Goal: Task Accomplishment & Management: Manage account settings

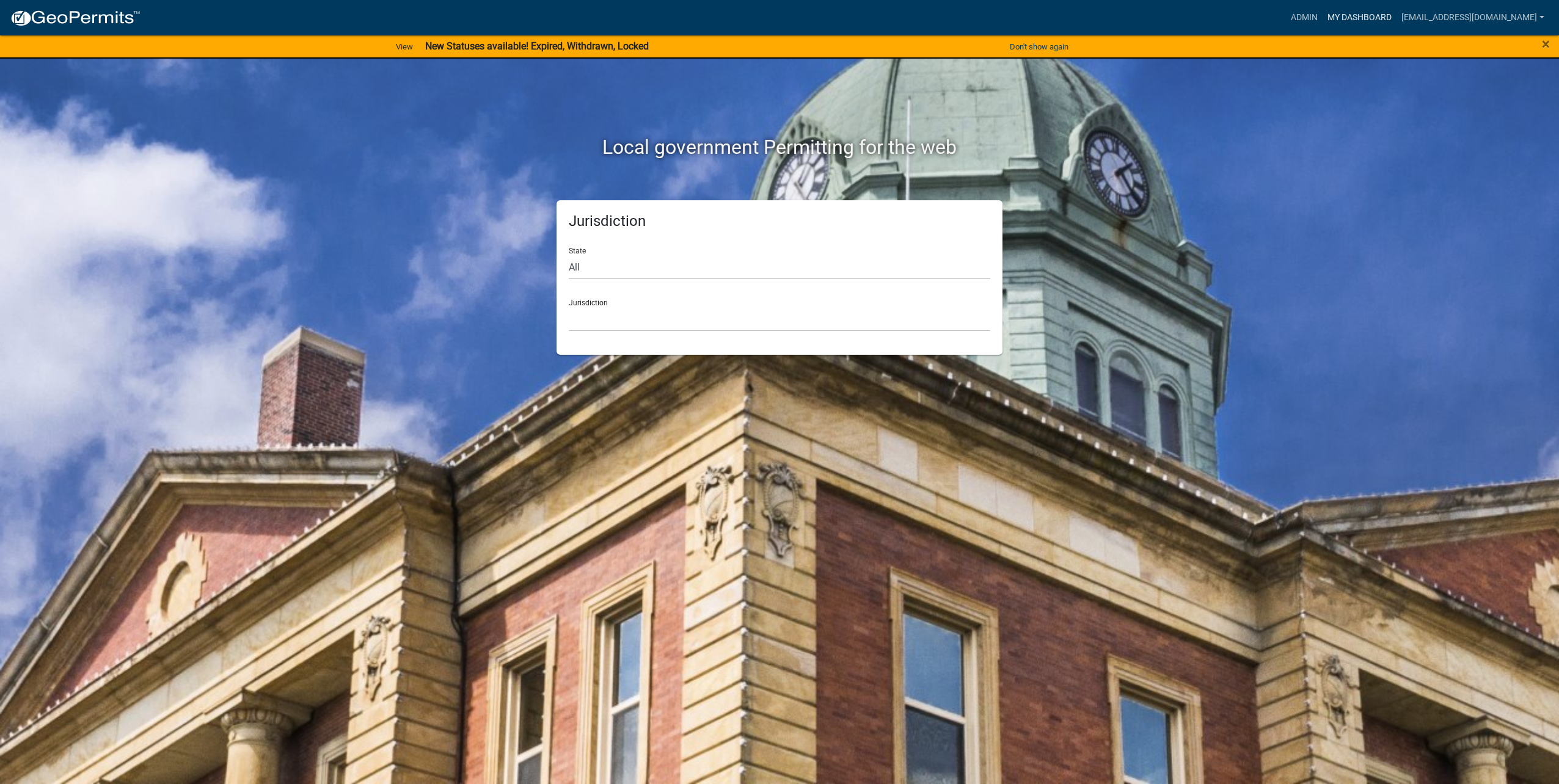
click at [1362, 22] on link "My Dashboard" at bounding box center [1359, 17] width 74 height 23
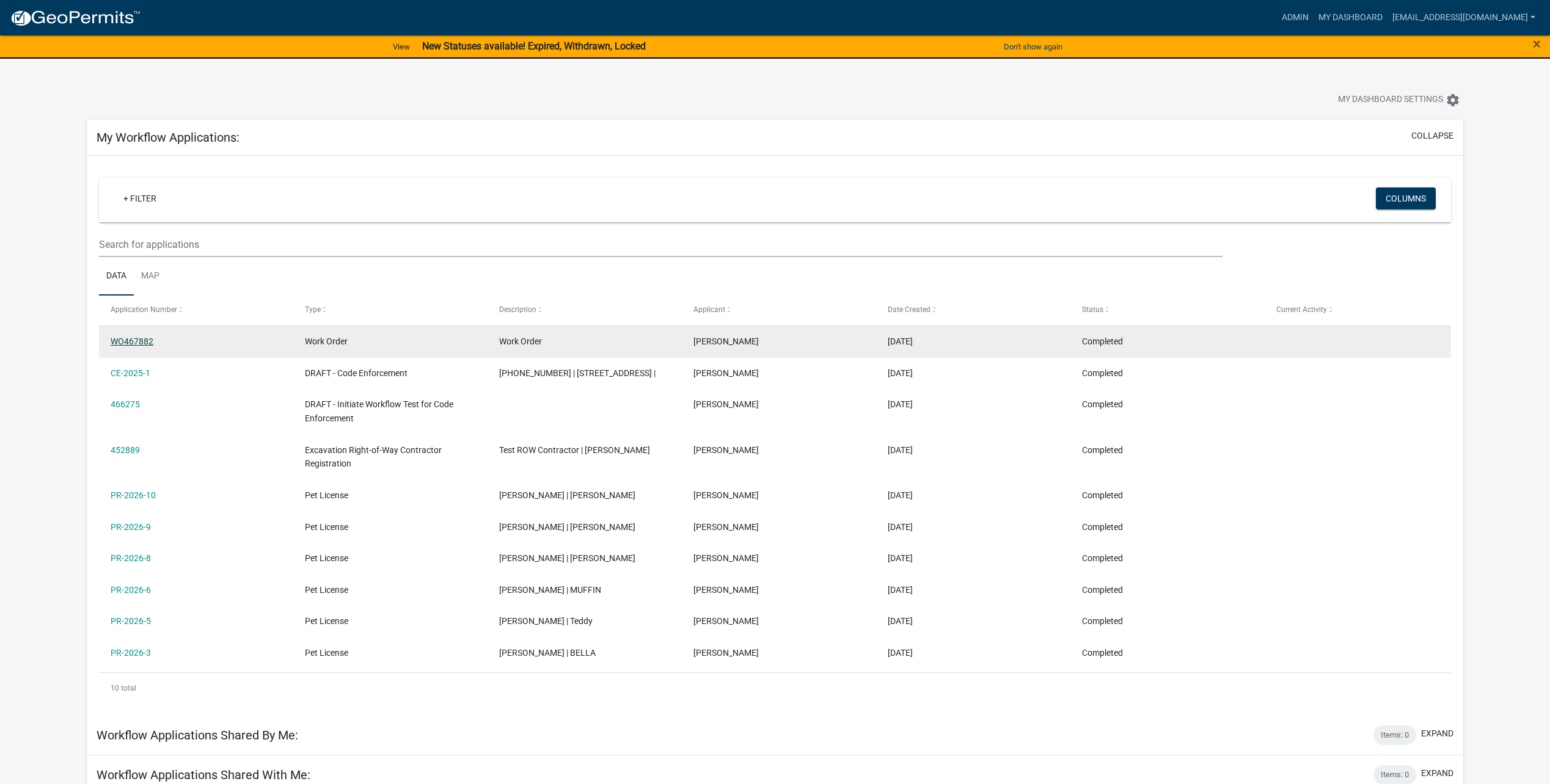
click at [136, 341] on link "WO467882" at bounding box center [131, 341] width 43 height 10
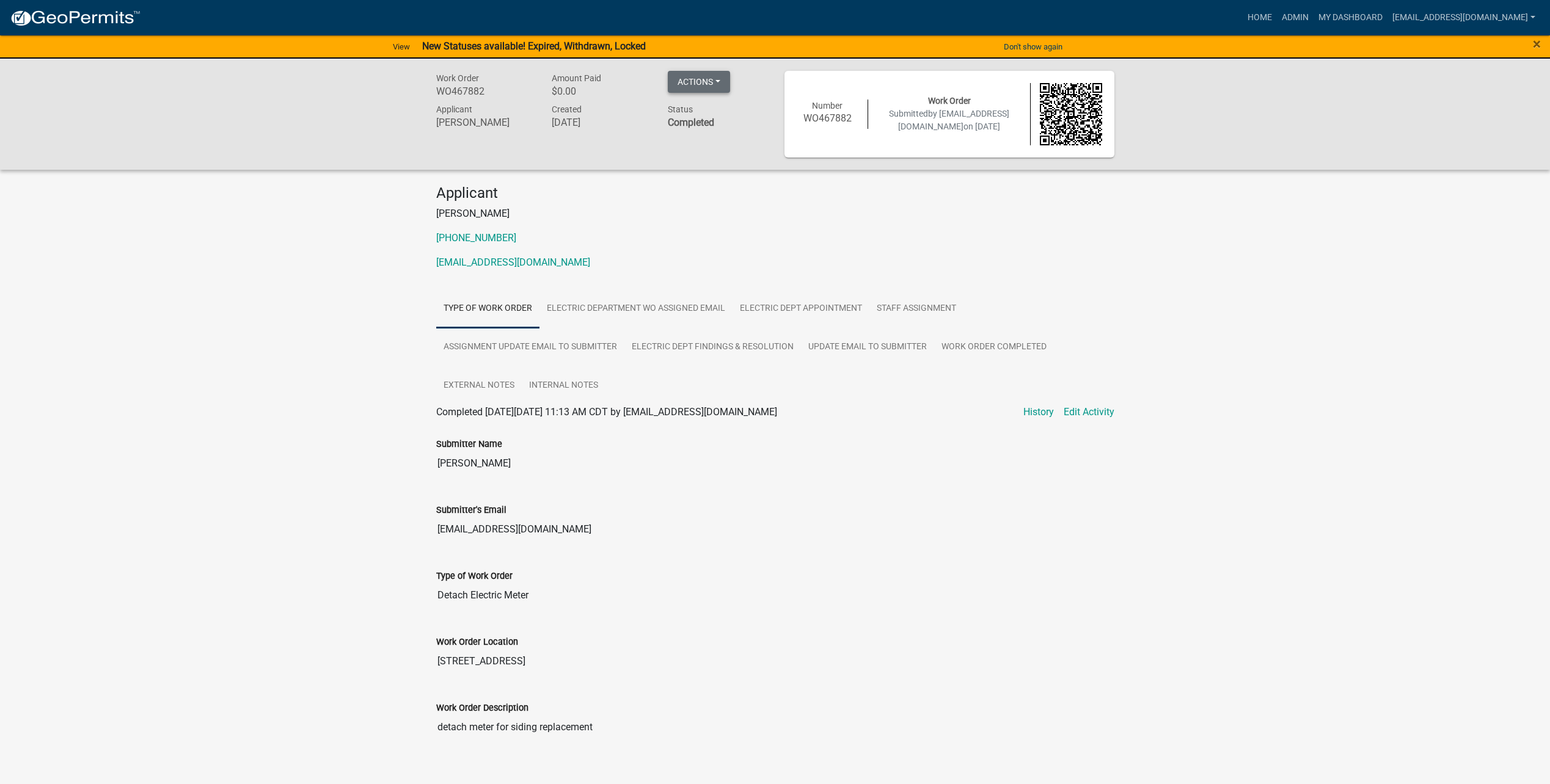
click at [699, 89] on button "Actions" at bounding box center [699, 81] width 63 height 22
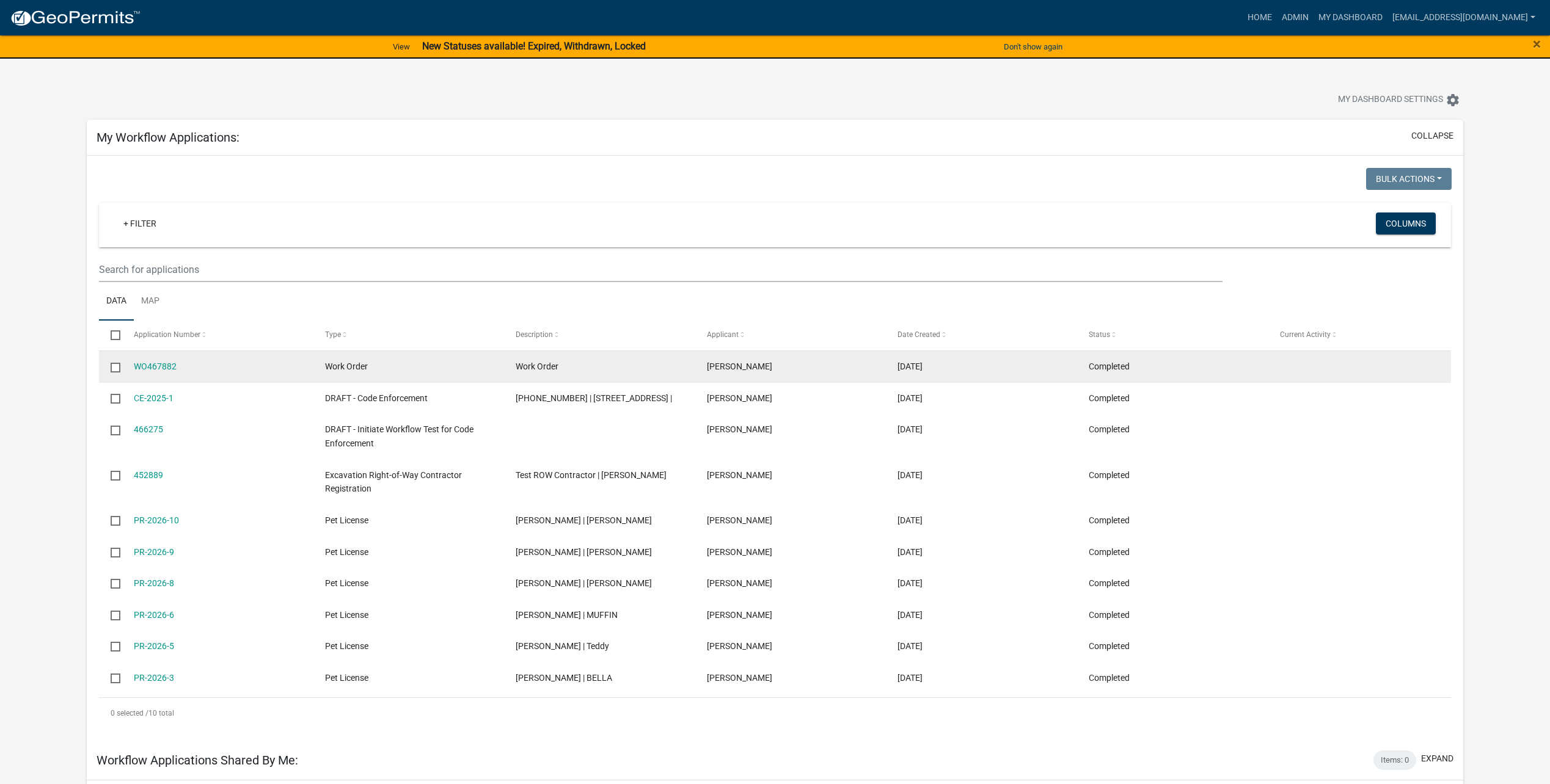
click at [113, 369] on input "checkbox" at bounding box center [114, 366] width 8 height 8
click at [1097, 359] on datatable-body-cell "Completed" at bounding box center [1172, 367] width 191 height 32
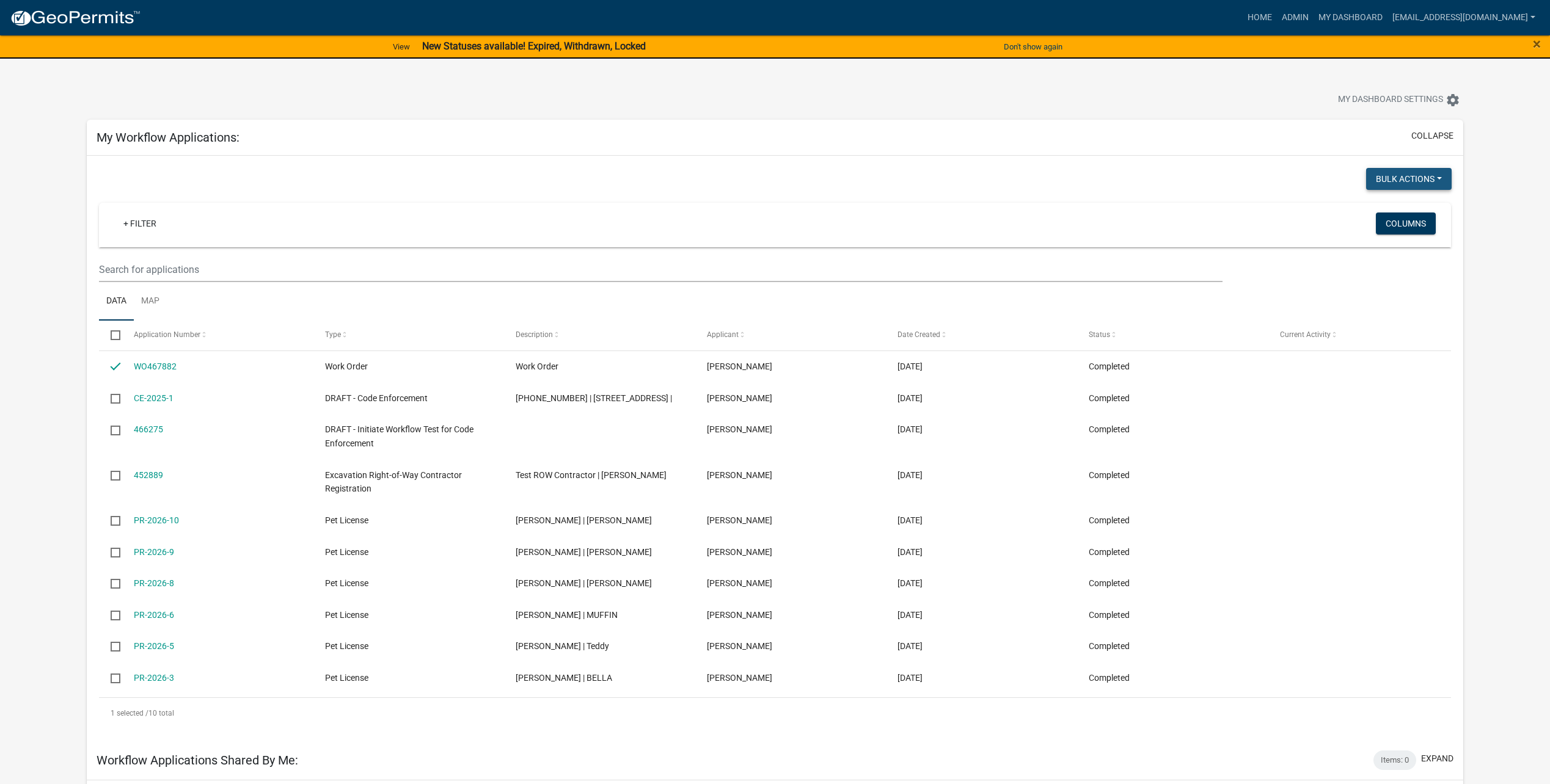
click at [1439, 179] on button "Bulk Actions" at bounding box center [1409, 178] width 86 height 22
click at [1439, 179] on button "Void" at bounding box center [1402, 187] width 98 height 29
checkbox input "false"
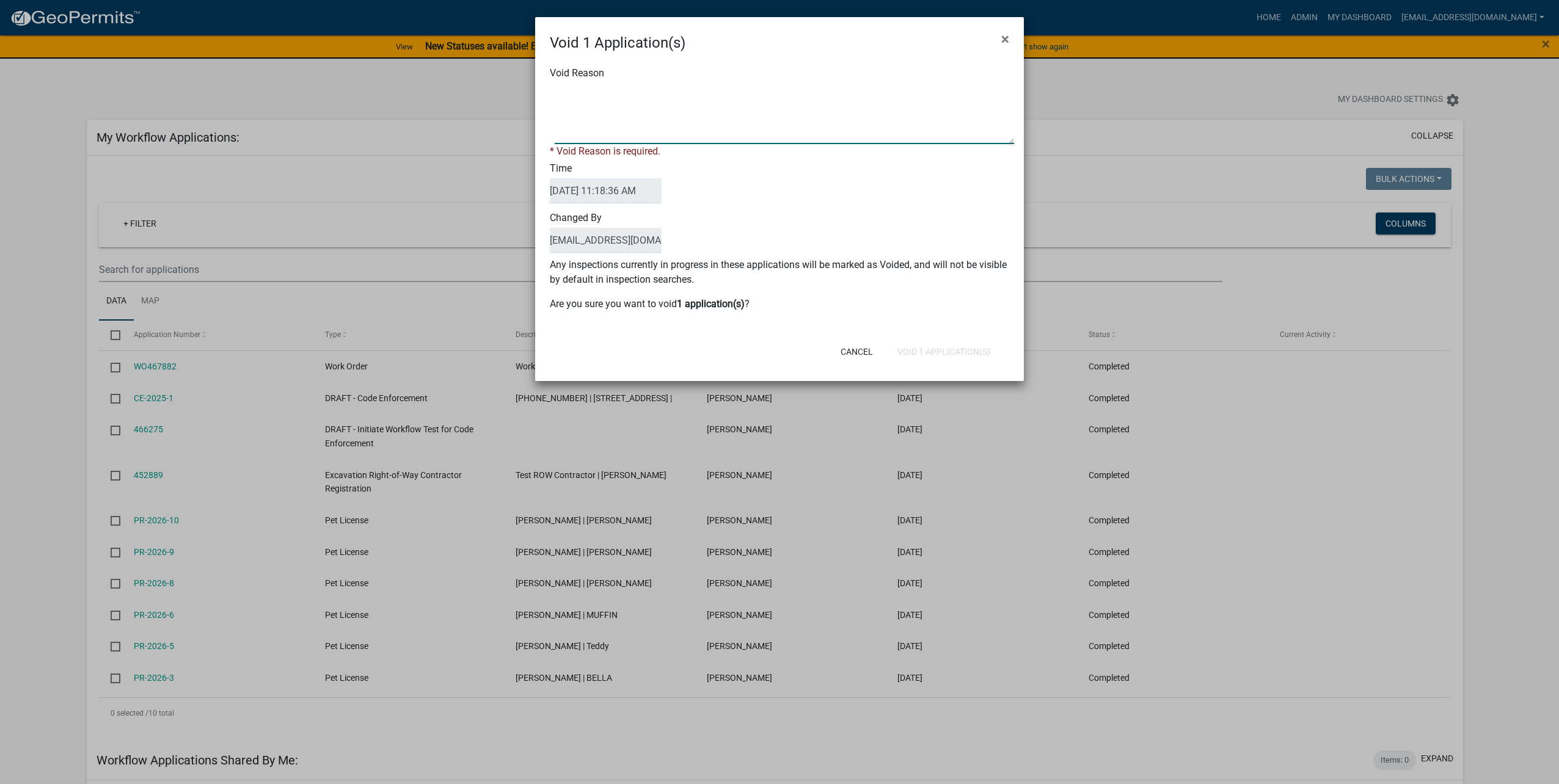
click at [780, 139] on textarea "Void Reason" at bounding box center [784, 113] width 459 height 61
type textarea "test"
click at [950, 338] on div "Cancel Void 1 Application(s)" at bounding box center [859, 351] width 301 height 32
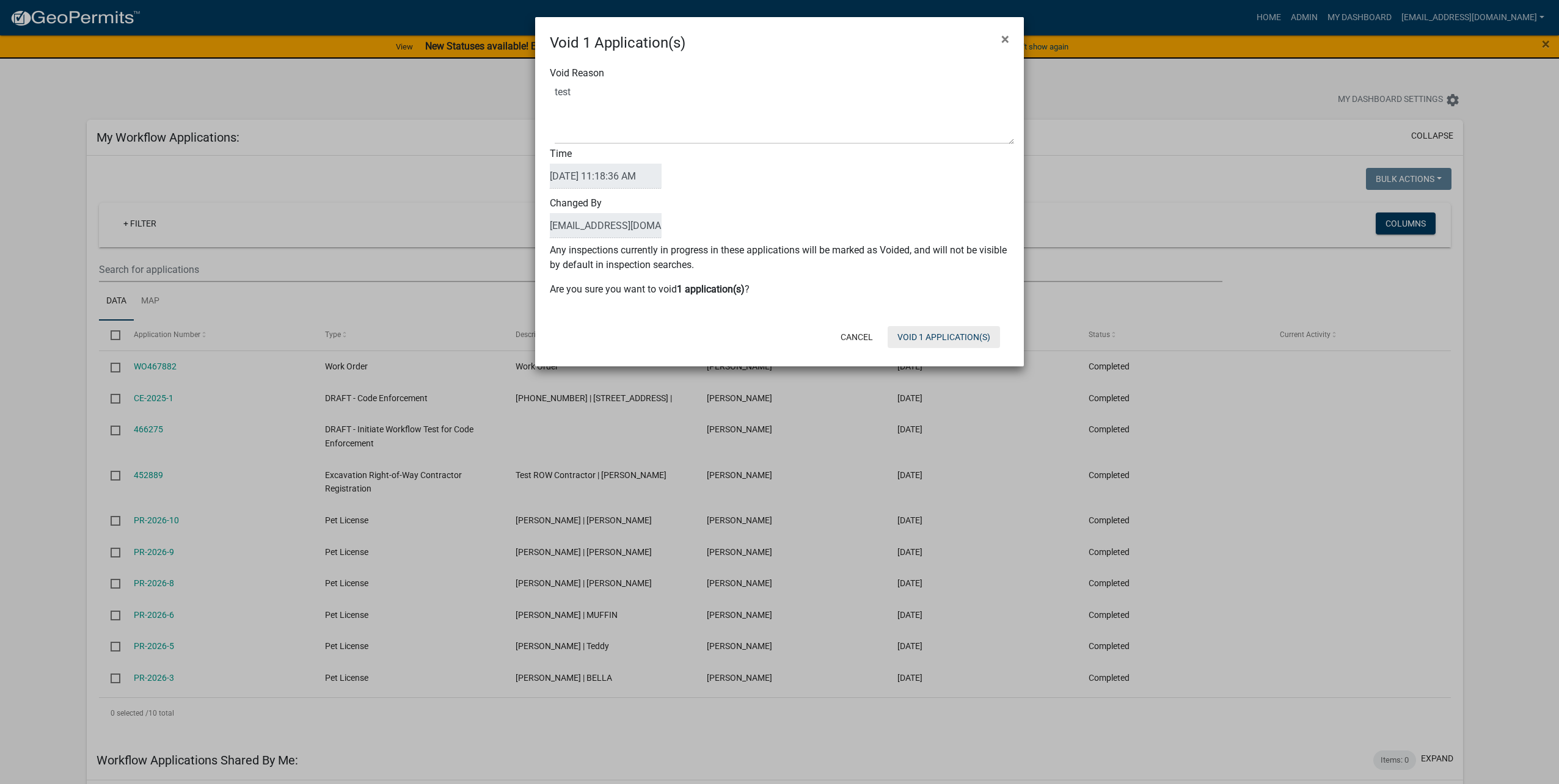
click at [964, 337] on button "Void 1 Application(s)" at bounding box center [943, 337] width 112 height 22
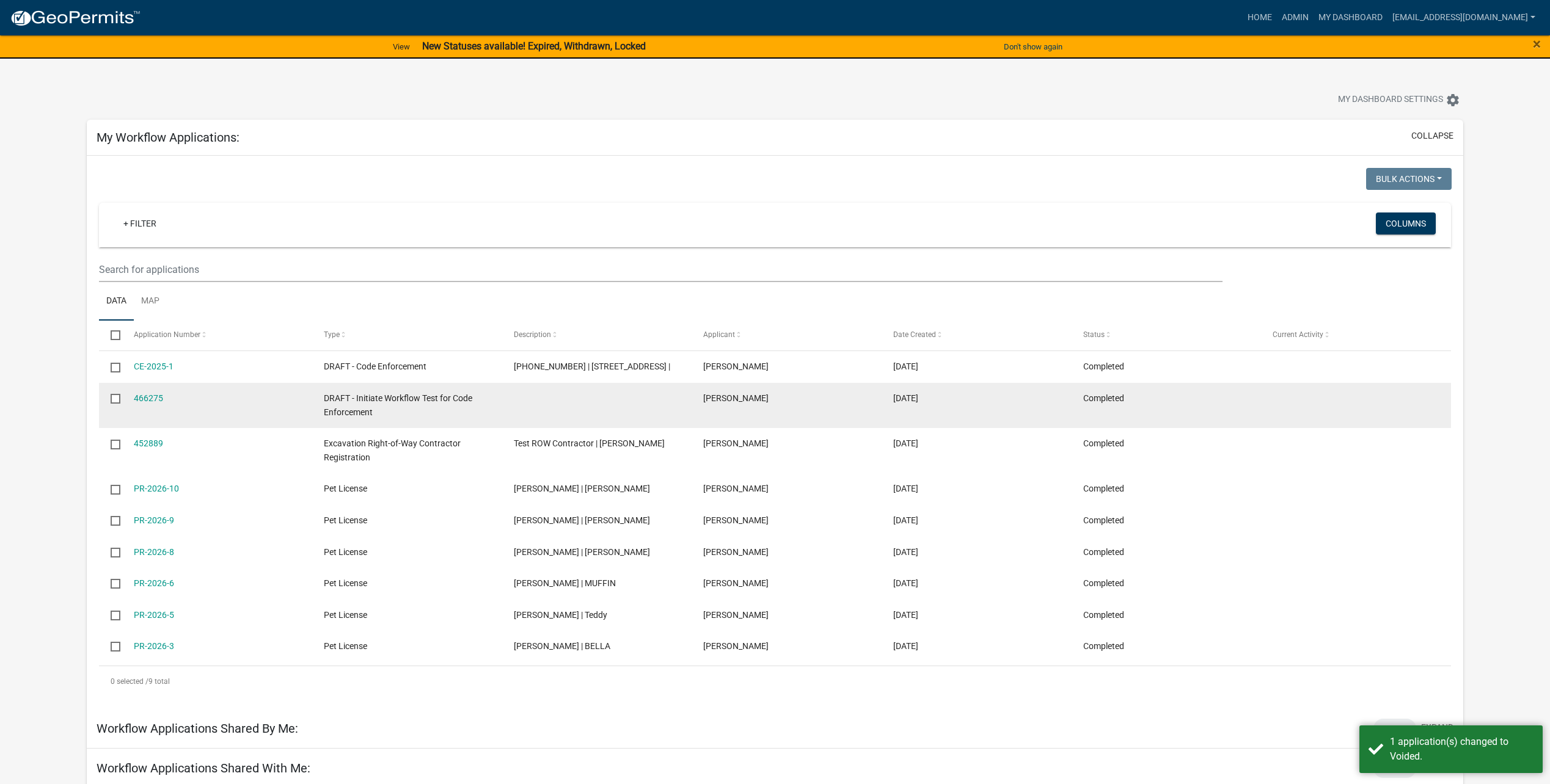
drag, startPoint x: 113, startPoint y: 368, endPoint x: 119, endPoint y: 383, distance: 16.2
click at [115, 369] on input "checkbox" at bounding box center [114, 366] width 8 height 8
checkbox input "true"
click at [114, 397] on input "checkbox" at bounding box center [114, 398] width 8 height 8
checkbox input "true"
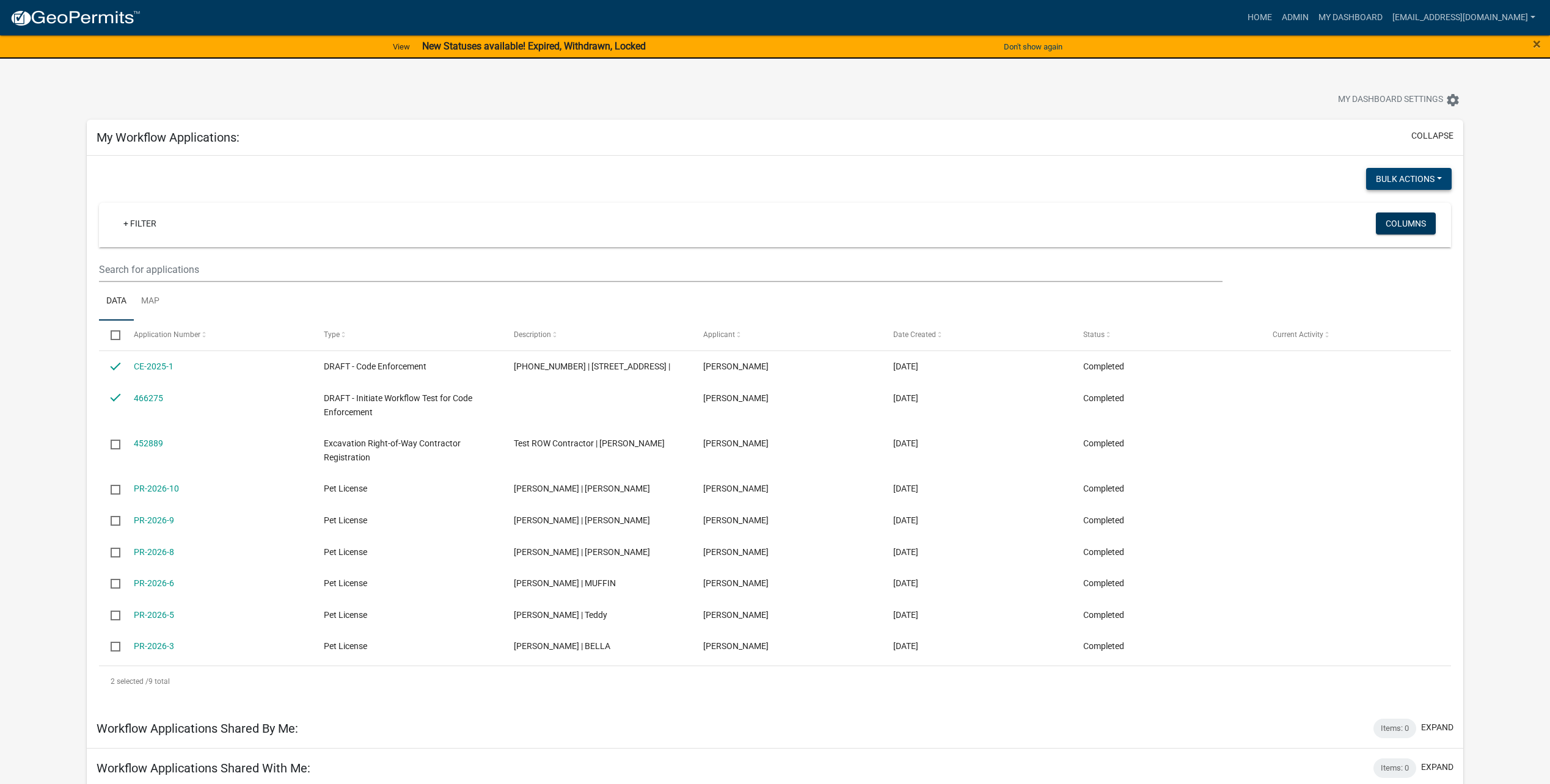
click at [1442, 170] on button "Bulk Actions" at bounding box center [1409, 178] width 86 height 22
click at [1417, 193] on button "Void" at bounding box center [1402, 187] width 98 height 29
checkbox input "false"
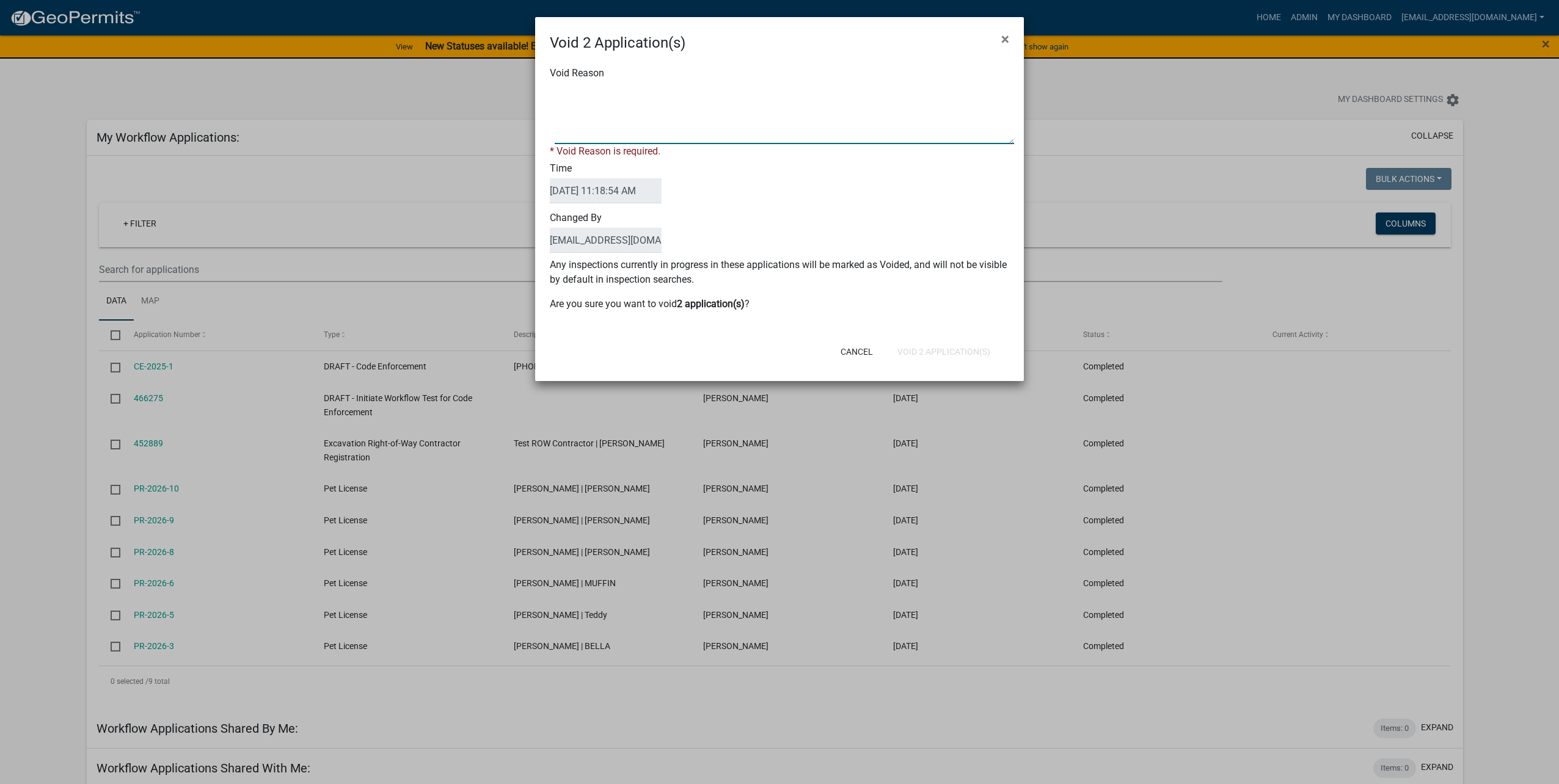
click at [655, 120] on textarea "Void Reason" at bounding box center [784, 113] width 459 height 61
type textarea "test"
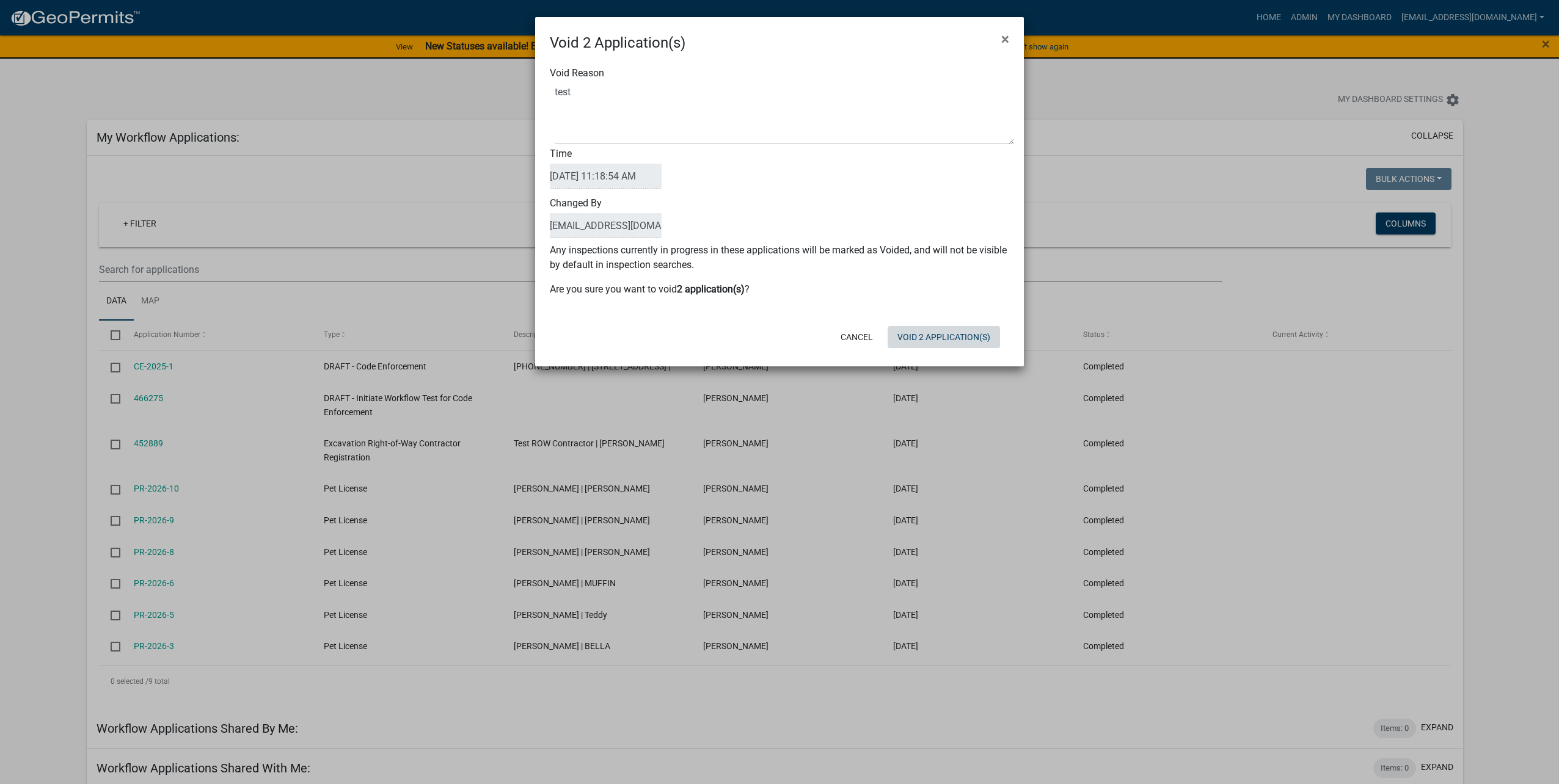
click at [963, 352] on div "Cancel Void 2 Application(s)" at bounding box center [859, 337] width 301 height 32
click at [934, 338] on button "Void 2 Application(s)" at bounding box center [943, 337] width 112 height 22
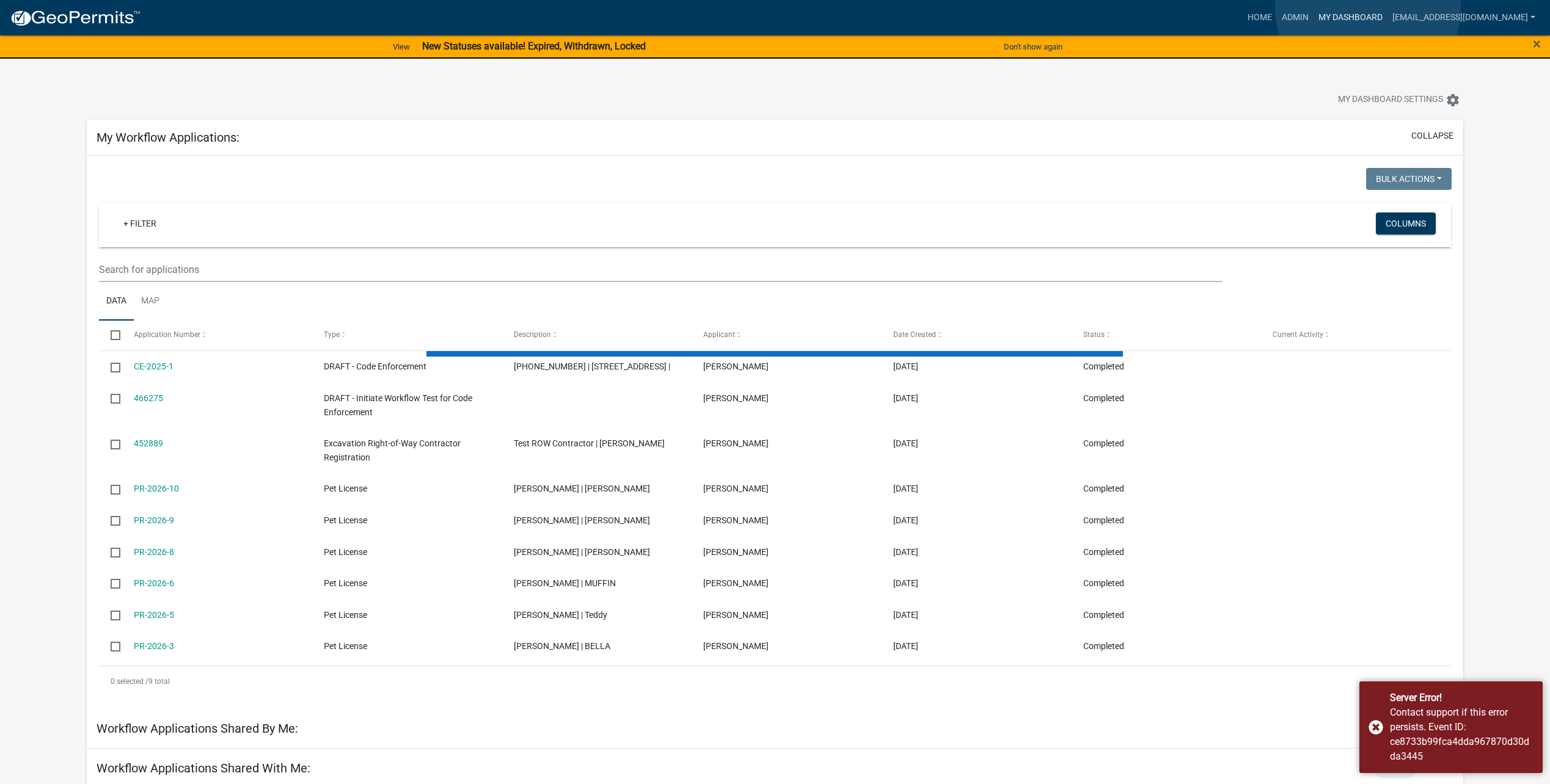
click at [1368, 7] on link "My Dashboard" at bounding box center [1350, 17] width 74 height 23
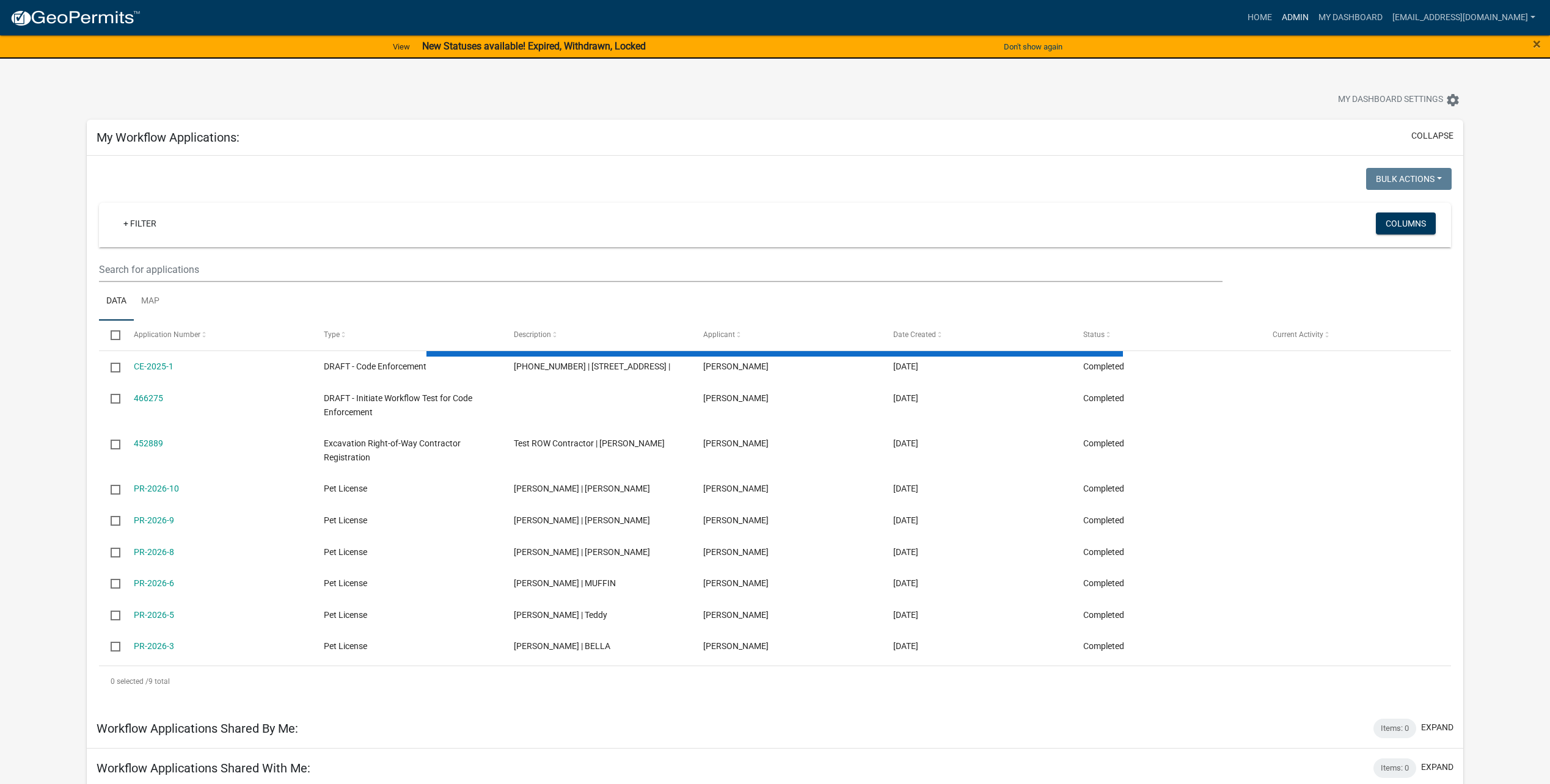
click at [1310, 21] on link "Admin" at bounding box center [1295, 17] width 37 height 23
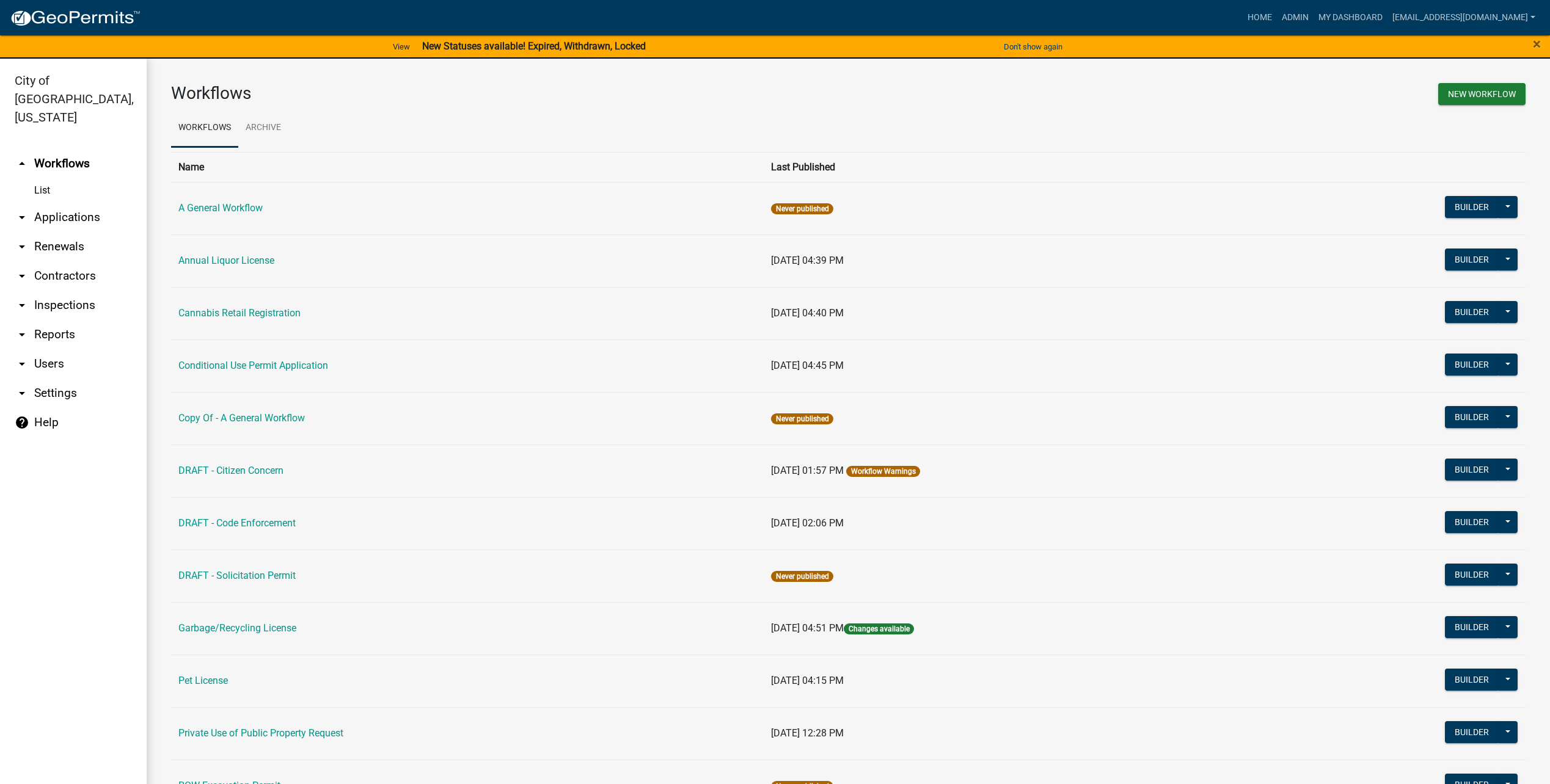
click at [62, 350] on link "arrow_drop_down Users" at bounding box center [73, 364] width 146 height 29
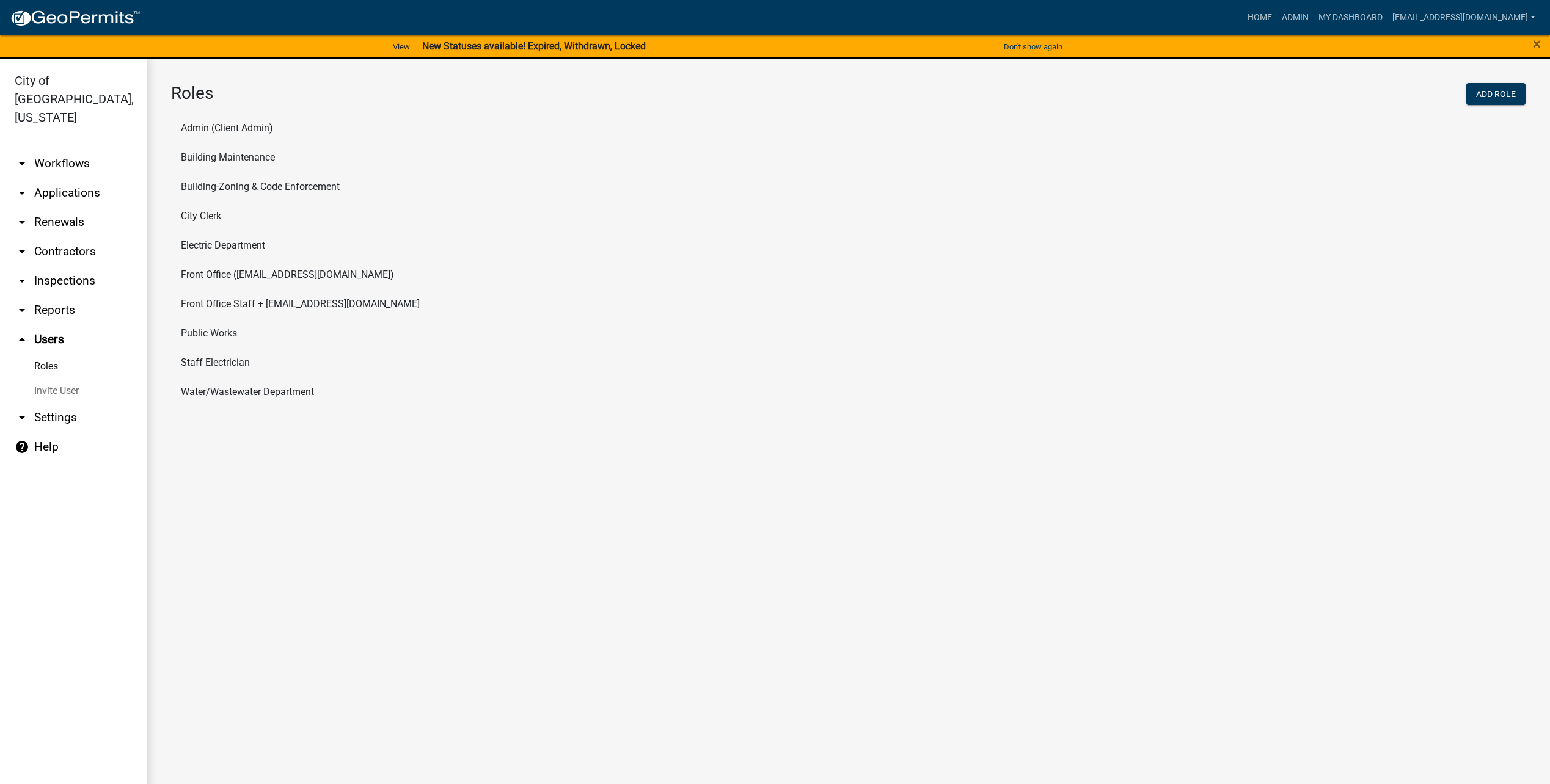
click at [57, 355] on link "Roles" at bounding box center [73, 366] width 146 height 24
click at [236, 249] on li "Electric Department" at bounding box center [848, 245] width 1355 height 29
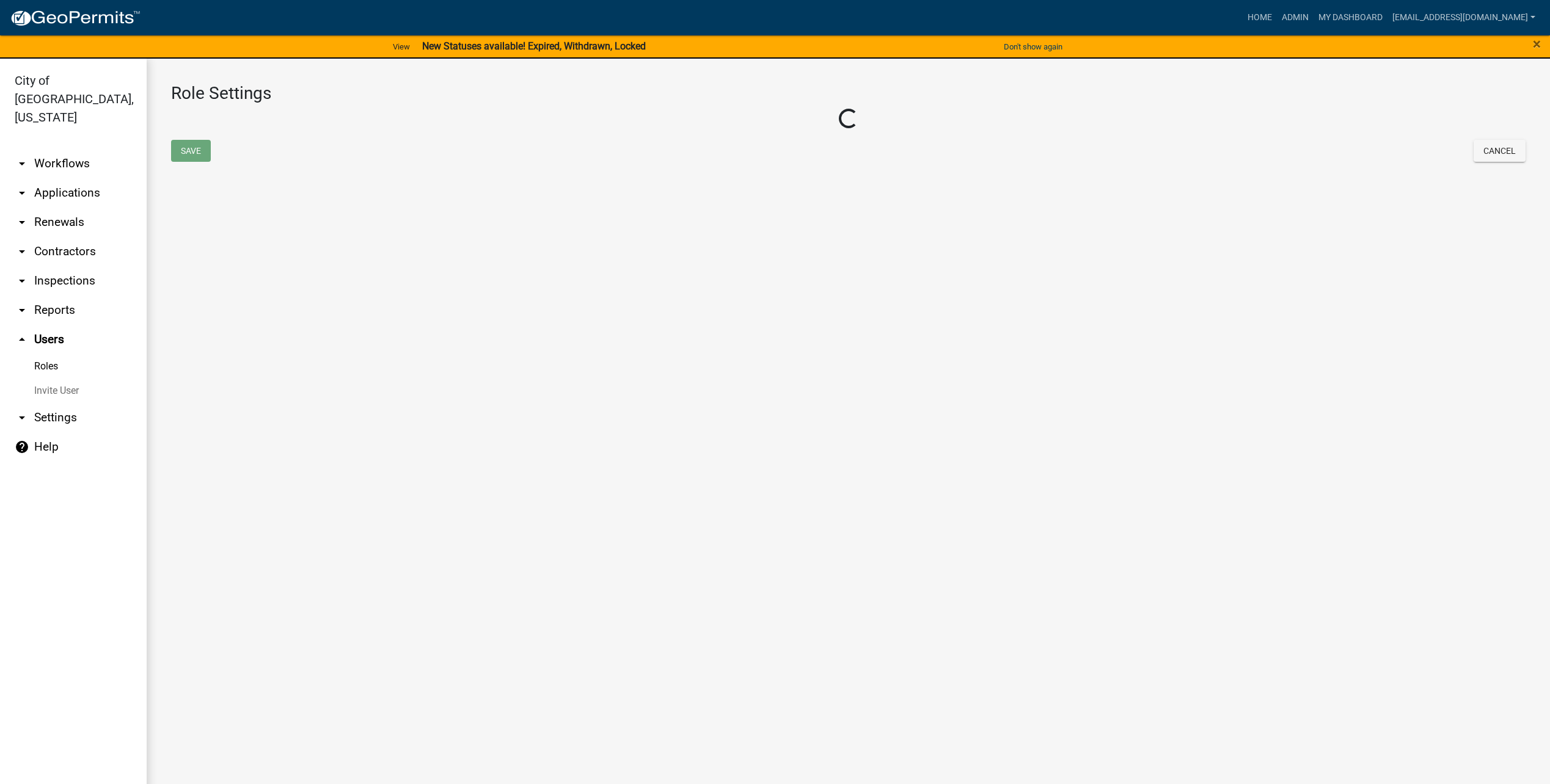
select select "4: red"
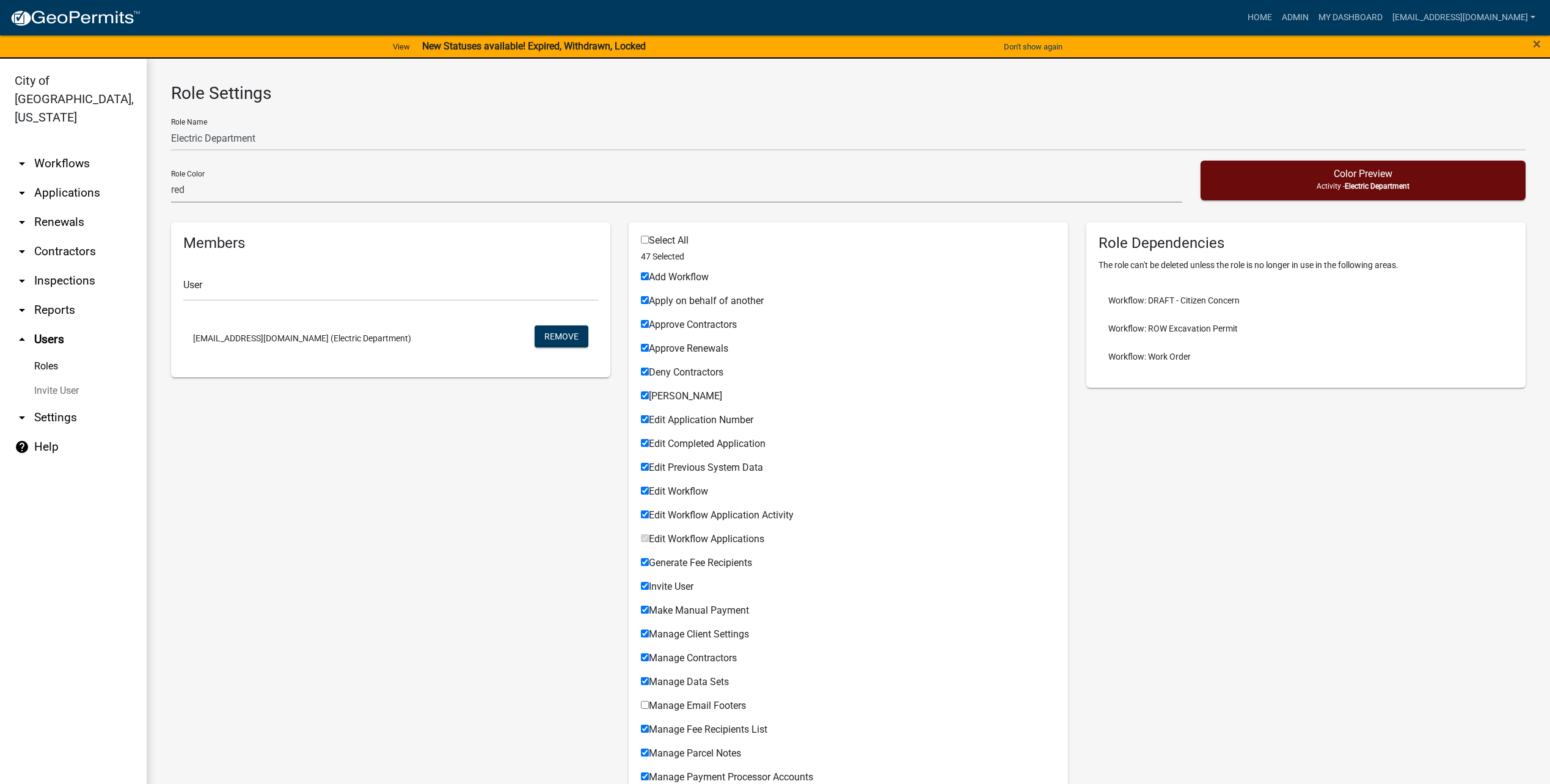
scroll to position [122, 0]
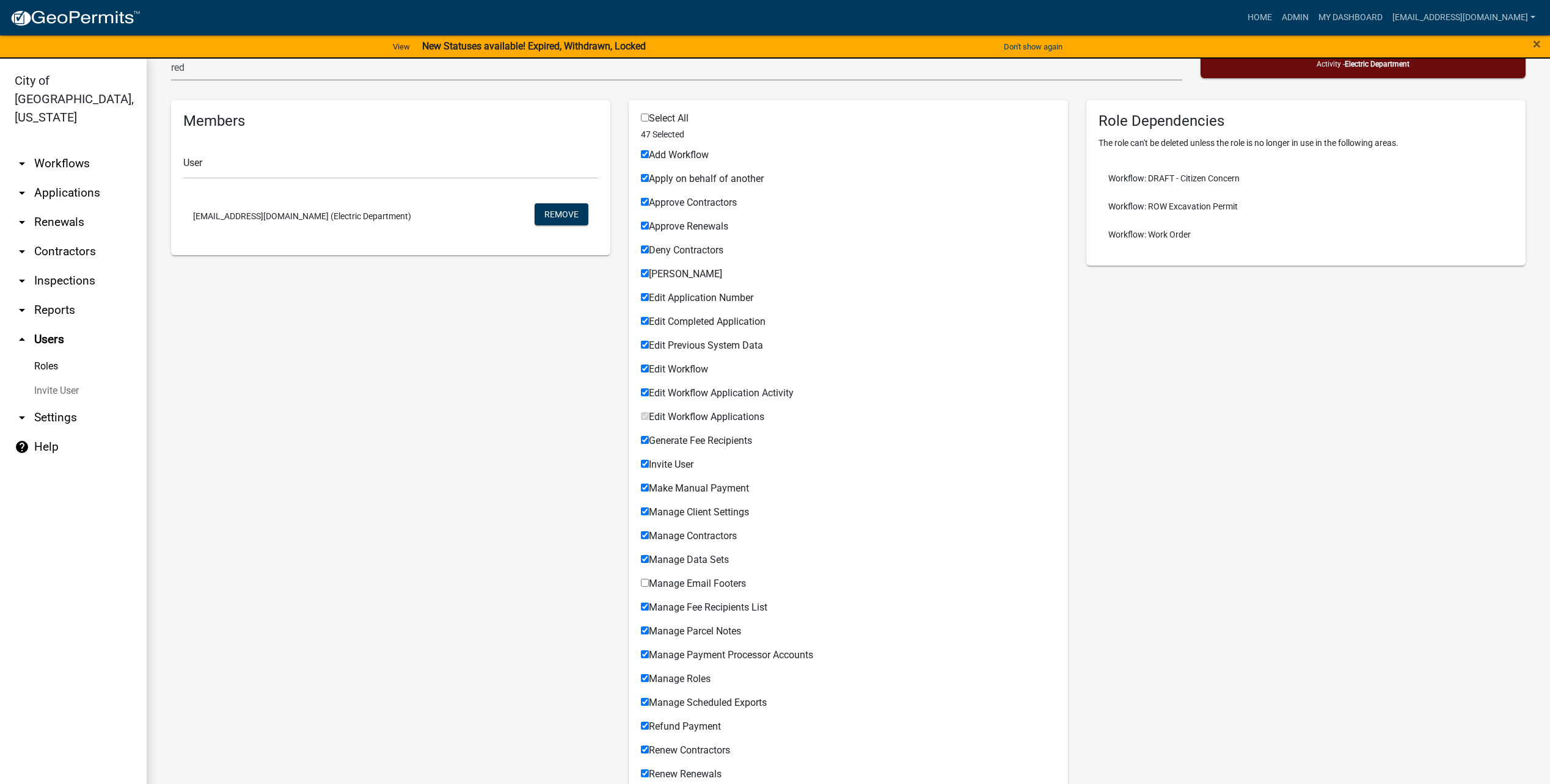
click at [641, 156] on input "Add Workflow" at bounding box center [645, 154] width 8 height 8
checkbox input "false"
click at [642, 200] on input "Approve Contractors" at bounding box center [645, 201] width 8 height 8
checkbox input "false"
click at [642, 226] on input "Approve Renewals" at bounding box center [645, 226] width 8 height 8
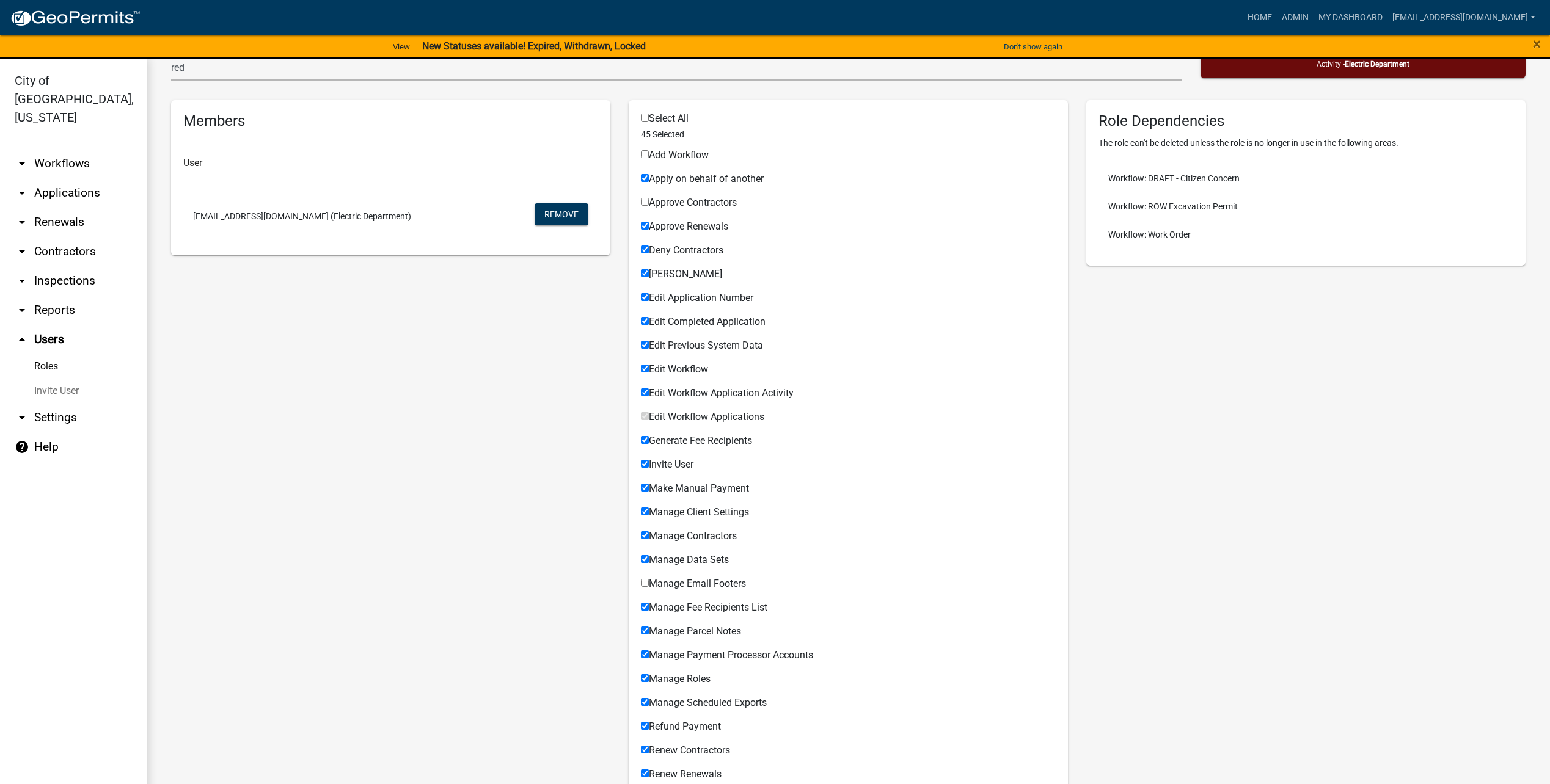
checkbox input "false"
click at [642, 251] on input "Deny Contractors" at bounding box center [645, 249] width 8 height 8
checkbox input "false"
drag, startPoint x: 642, startPoint y: 273, endPoint x: 643, endPoint y: 286, distance: 13.0
click at [642, 274] on input "[PERSON_NAME]" at bounding box center [645, 273] width 8 height 8
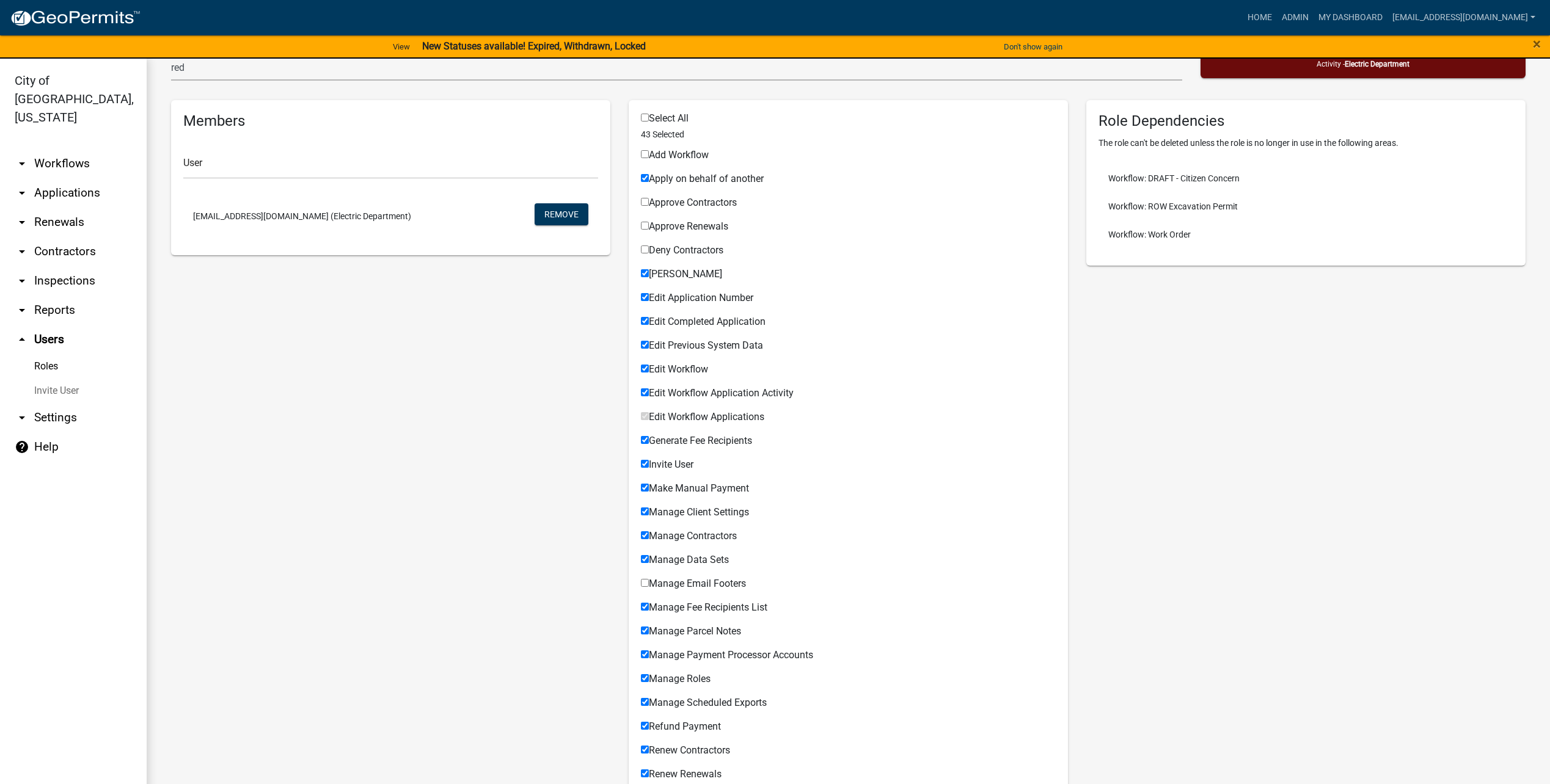
checkbox input "false"
click at [641, 297] on input "Edit Application Number" at bounding box center [645, 297] width 8 height 8
checkbox input "false"
click at [644, 320] on input "Edit Completed Application" at bounding box center [645, 320] width 8 height 8
checkbox input "false"
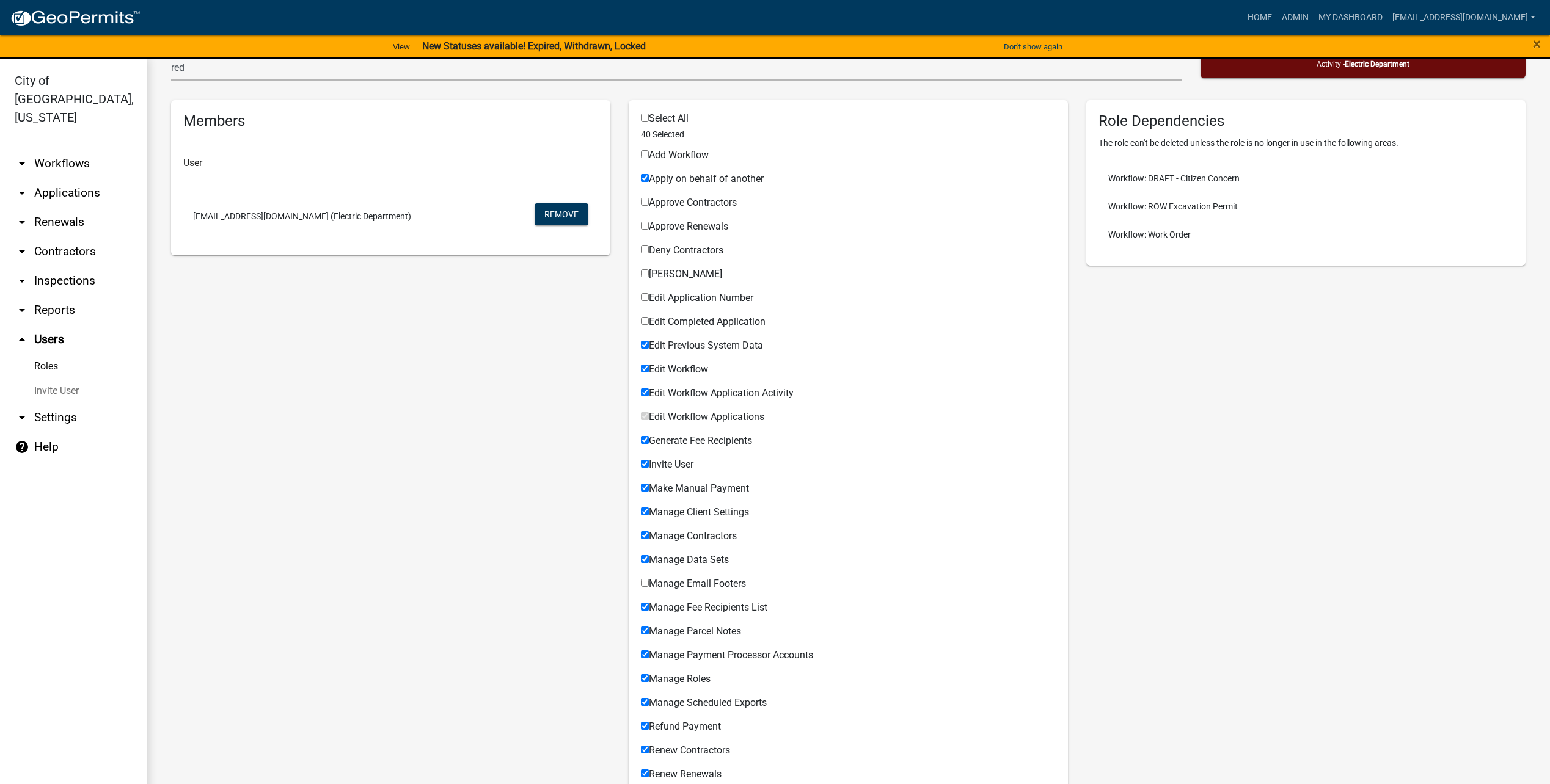
click at [642, 345] on input "Edit Previous System Data" at bounding box center [645, 345] width 8 height 8
checkbox input "false"
click at [642, 365] on input "Edit Workflow" at bounding box center [645, 368] width 8 height 8
checkbox input "false"
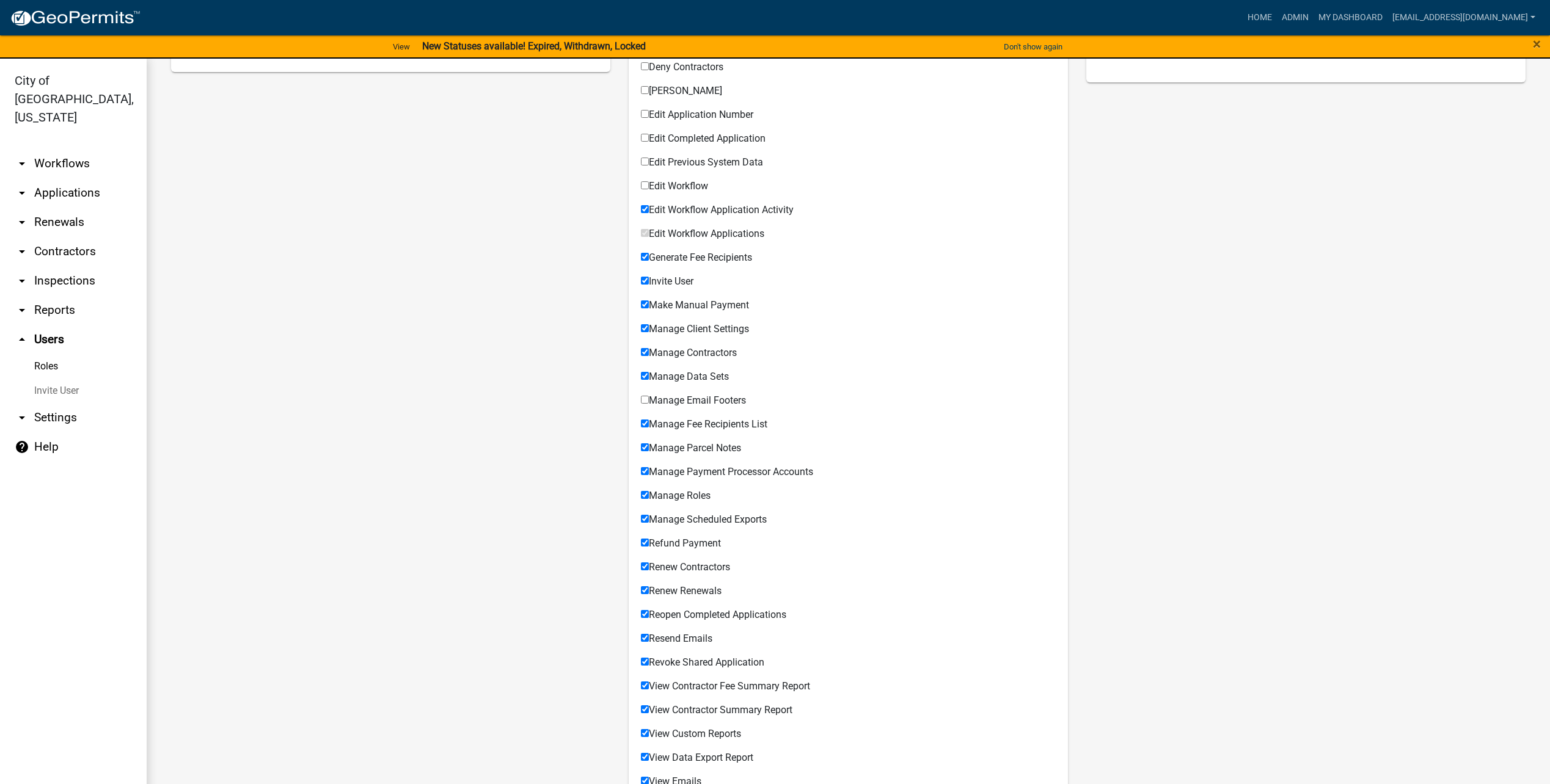
drag, startPoint x: 676, startPoint y: 260, endPoint x: 676, endPoint y: 269, distance: 9.0
click at [675, 260] on span "Generate Fee Recipients" at bounding box center [701, 257] width 104 height 12
click at [649, 260] on input "Generate Fee Recipients" at bounding box center [645, 257] width 8 height 8
checkbox input "false"
click at [678, 284] on span "Invite User" at bounding box center [671, 281] width 45 height 12
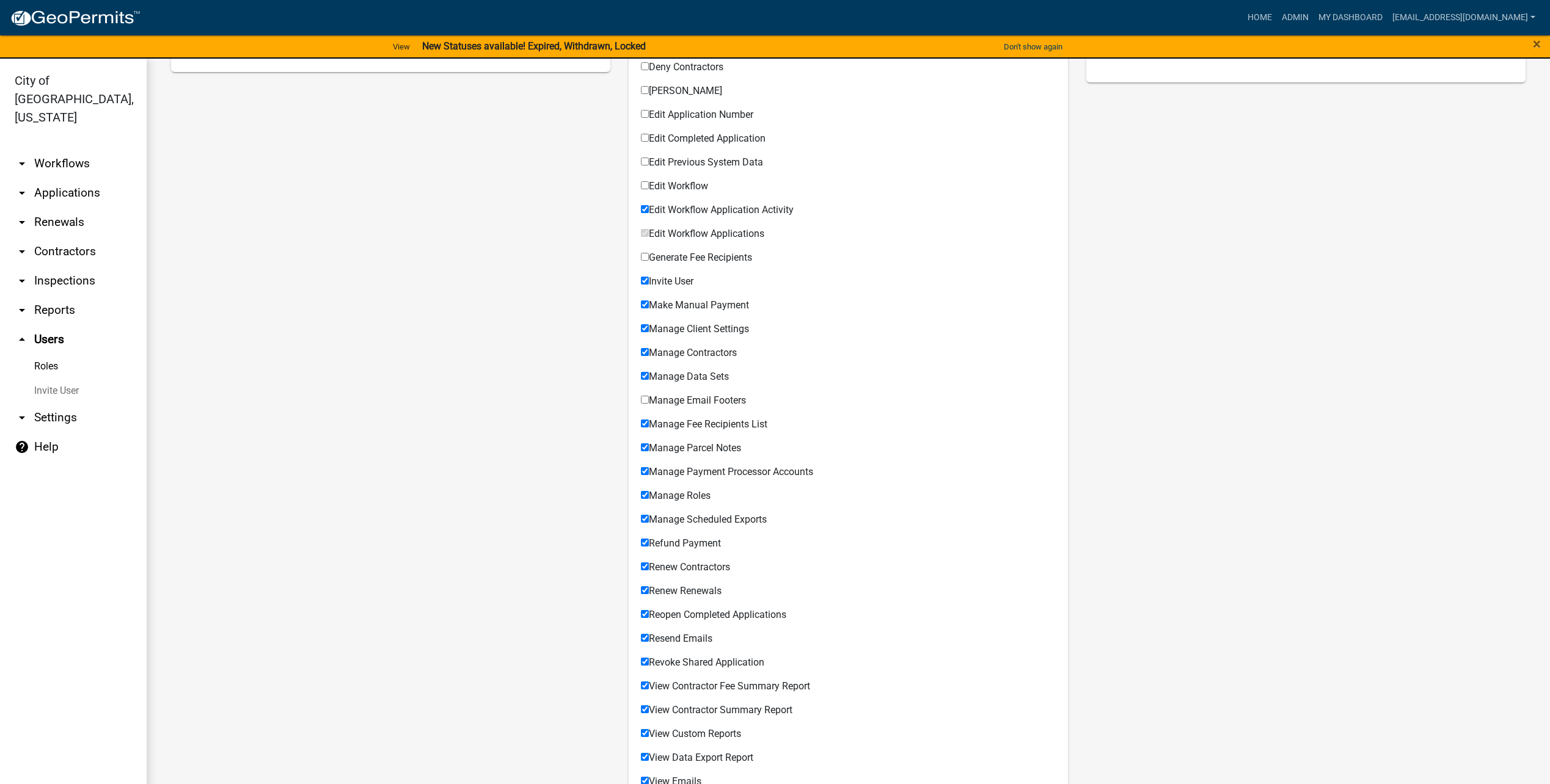
click at [649, 284] on input "Invite User" at bounding box center [645, 280] width 8 height 8
checkbox input "false"
click at [680, 305] on span "Make Manual Payment" at bounding box center [699, 305] width 100 height 12
click at [649, 305] on input "Make Manual Payment" at bounding box center [645, 304] width 8 height 8
checkbox input "false"
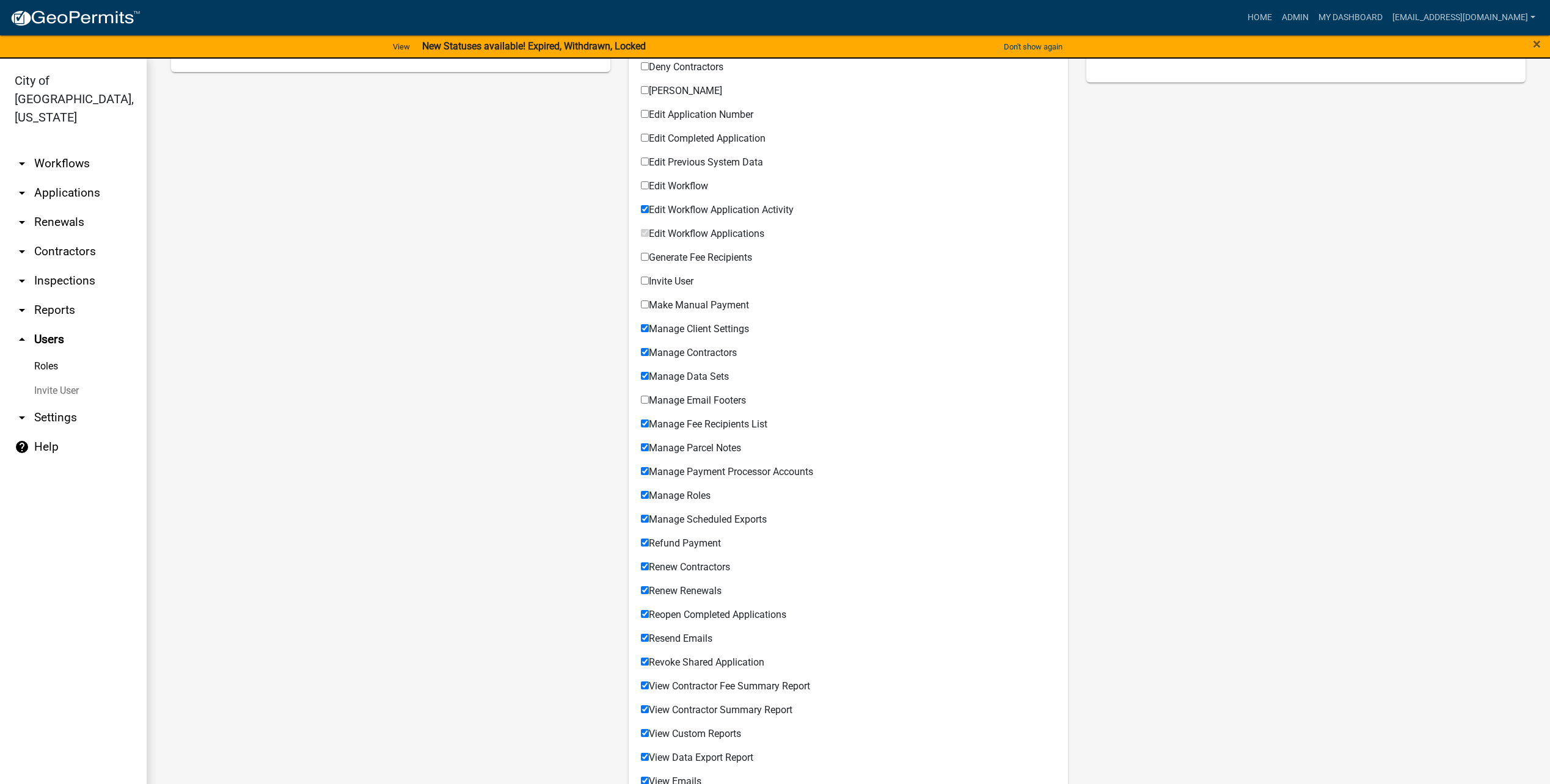
click at [680, 328] on span "Manage Client Settings" at bounding box center [699, 328] width 100 height 12
click at [649, 328] on input "Manage Client Settings" at bounding box center [645, 328] width 8 height 8
checkbox input "false"
click at [668, 355] on span "Manage Contractors" at bounding box center [693, 353] width 88 height 12
click at [649, 355] on input "Manage Contractors" at bounding box center [645, 352] width 8 height 8
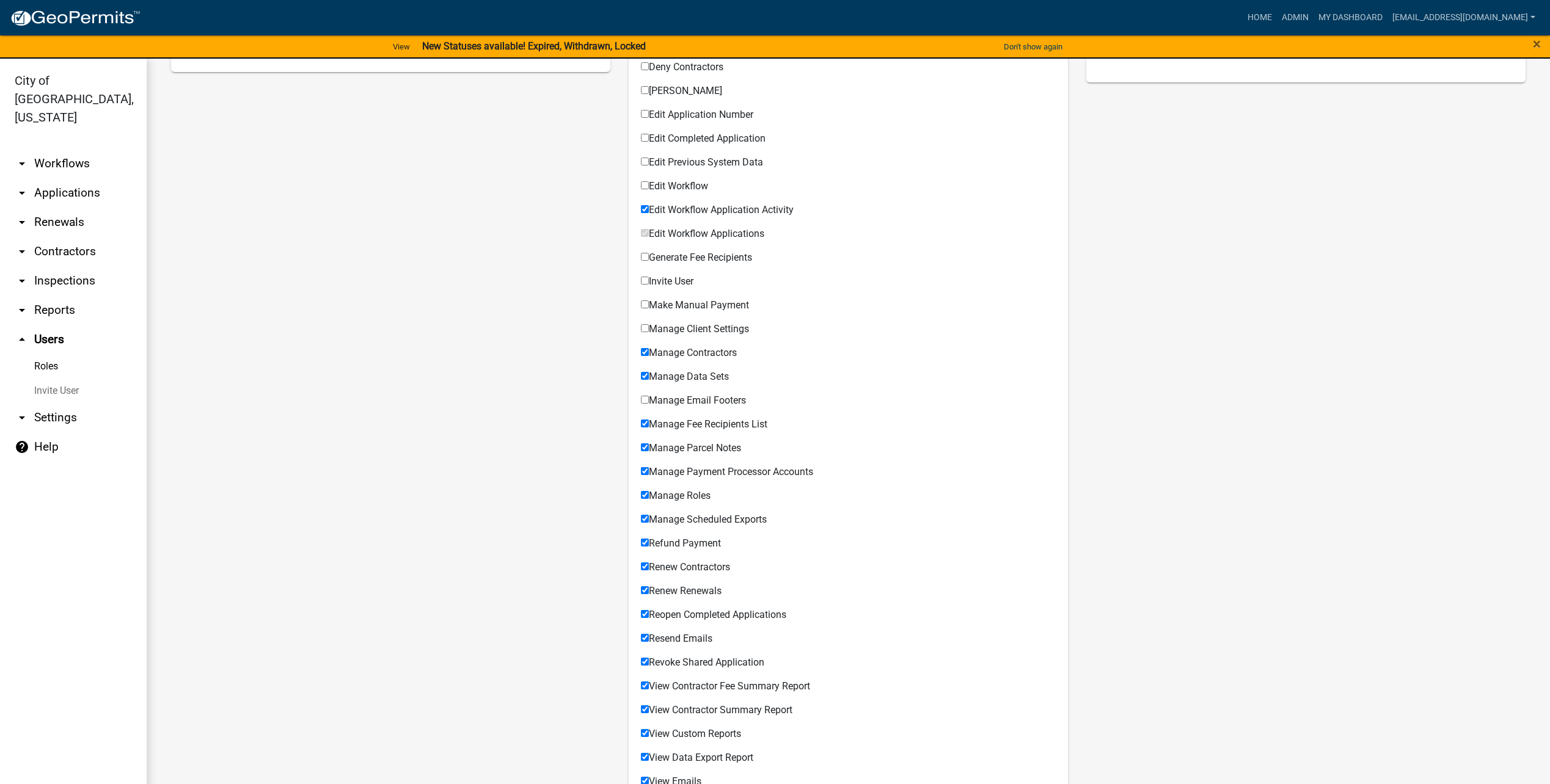
checkbox input "false"
click at [669, 375] on span "Manage Data Sets" at bounding box center [689, 376] width 80 height 12
click at [649, 375] on input "Manage Data Sets" at bounding box center [645, 376] width 8 height 8
checkbox input "false"
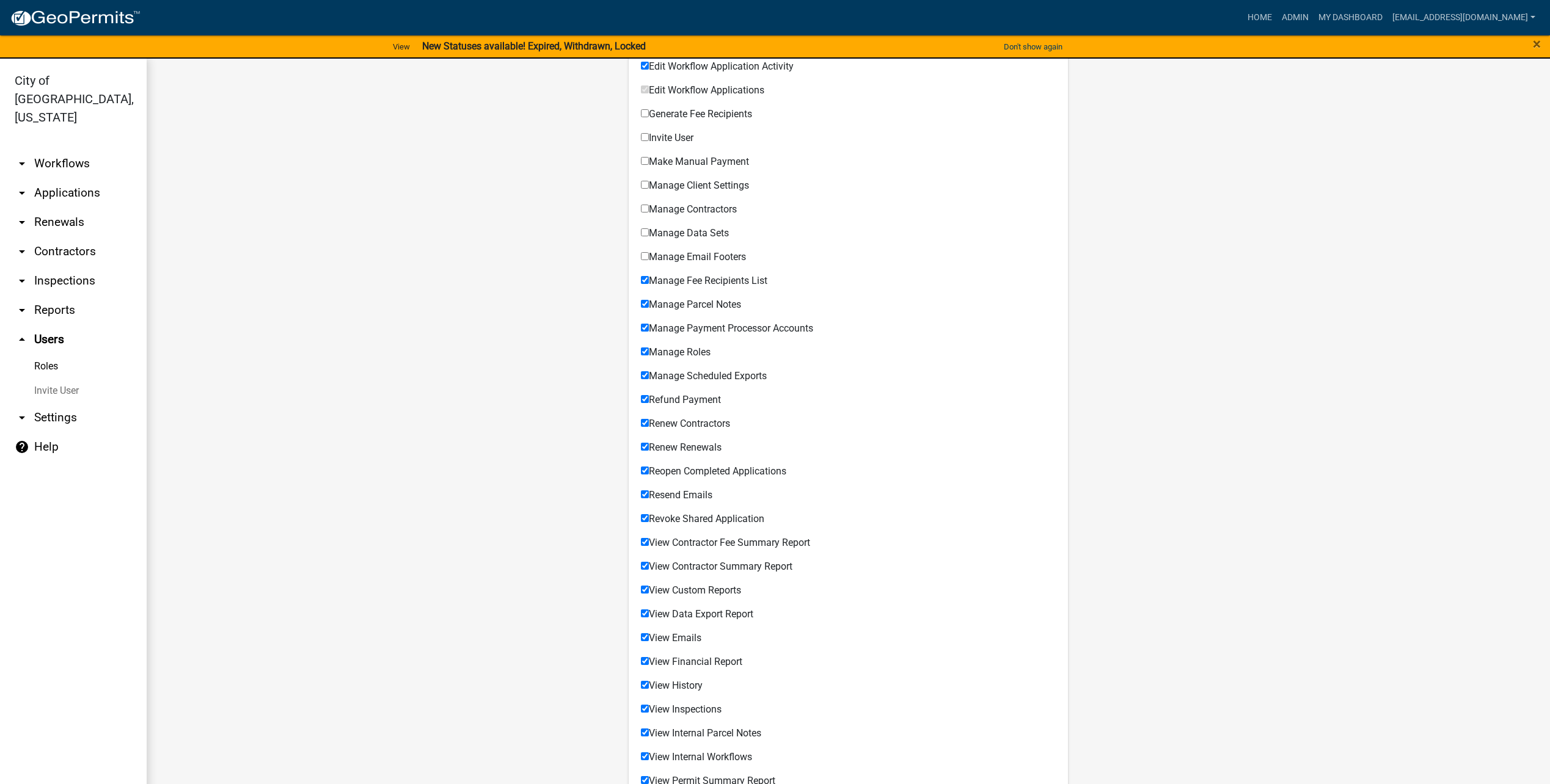
scroll to position [428, 0]
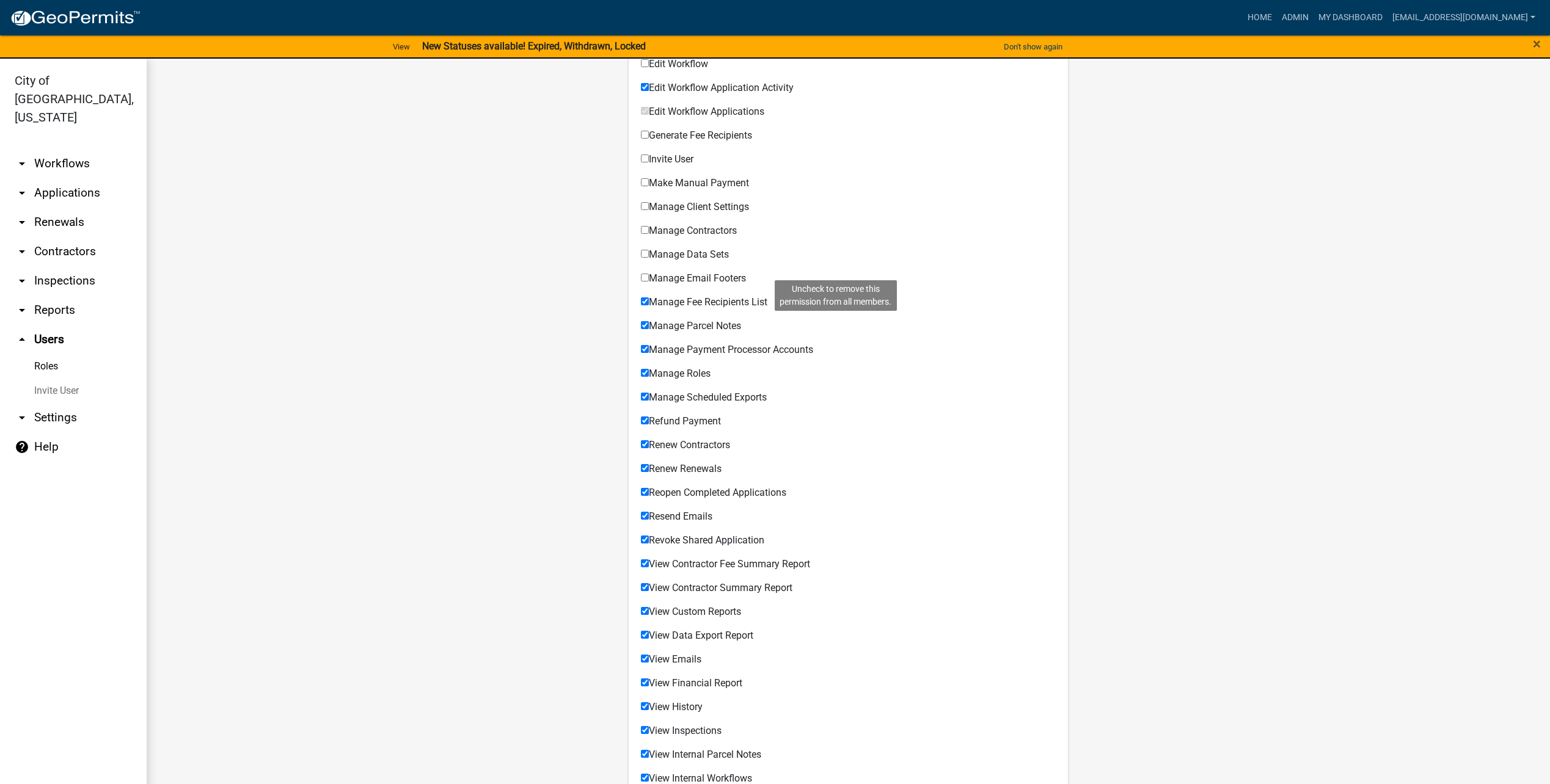
drag, startPoint x: 751, startPoint y: 301, endPoint x: 717, endPoint y: 328, distance: 43.4
click at [751, 301] on span "Manage Fee Recipients List" at bounding box center [708, 302] width 118 height 12
click at [649, 301] on input "Manage Fee Recipients List Uncheck to remove this permission from all members." at bounding box center [645, 301] width 8 height 8
checkbox input "false"
click at [716, 327] on span "Manage Parcel Notes" at bounding box center [695, 325] width 92 height 12
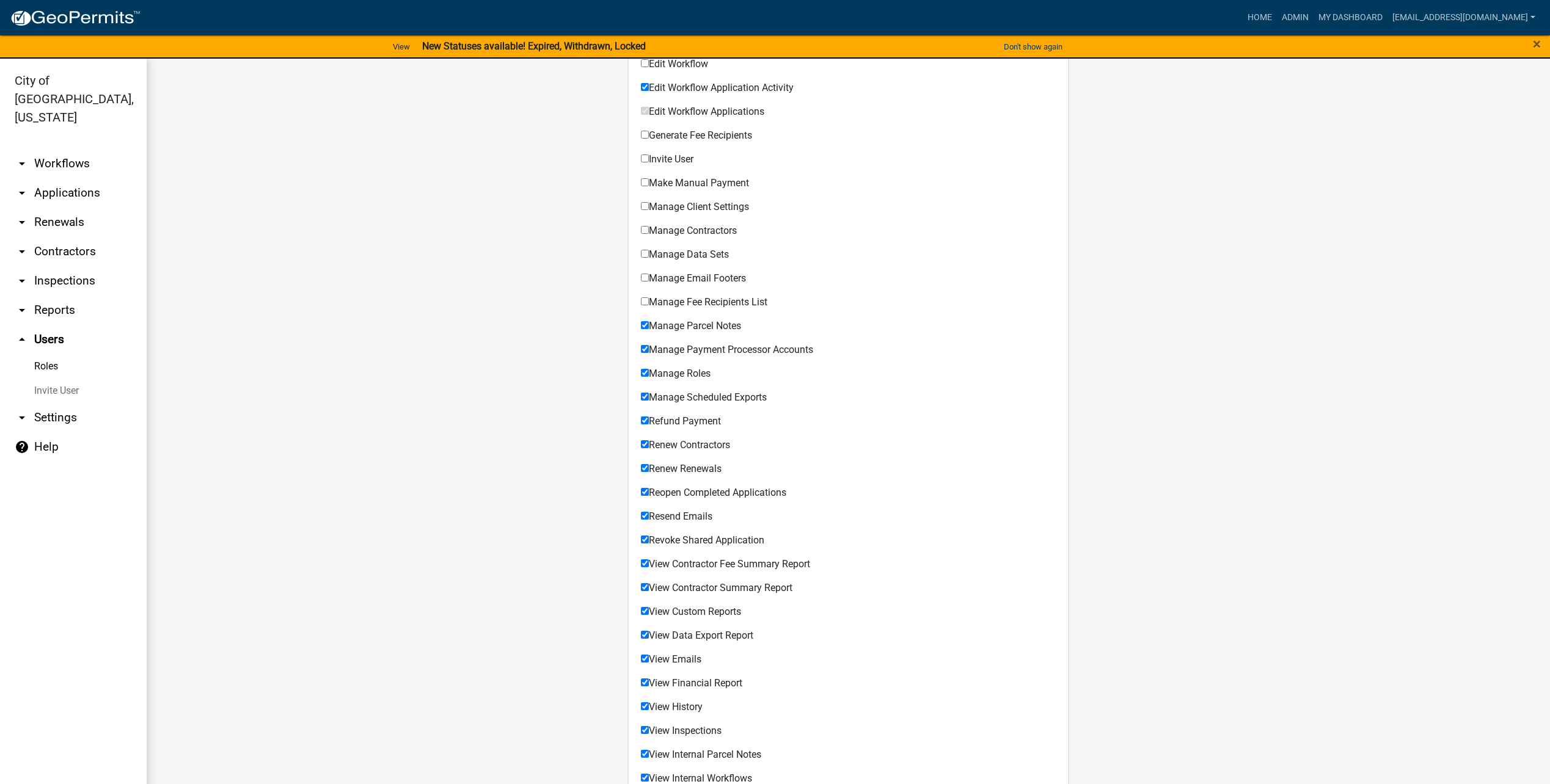
click at [649, 327] on input "Manage Parcel Notes" at bounding box center [645, 325] width 8 height 8
checkbox input "false"
click at [711, 350] on span "Manage Payment Processor Accounts" at bounding box center [731, 350] width 164 height 12
click at [649, 350] on input "Manage Payment Processor Accounts" at bounding box center [645, 349] width 8 height 8
checkbox input "false"
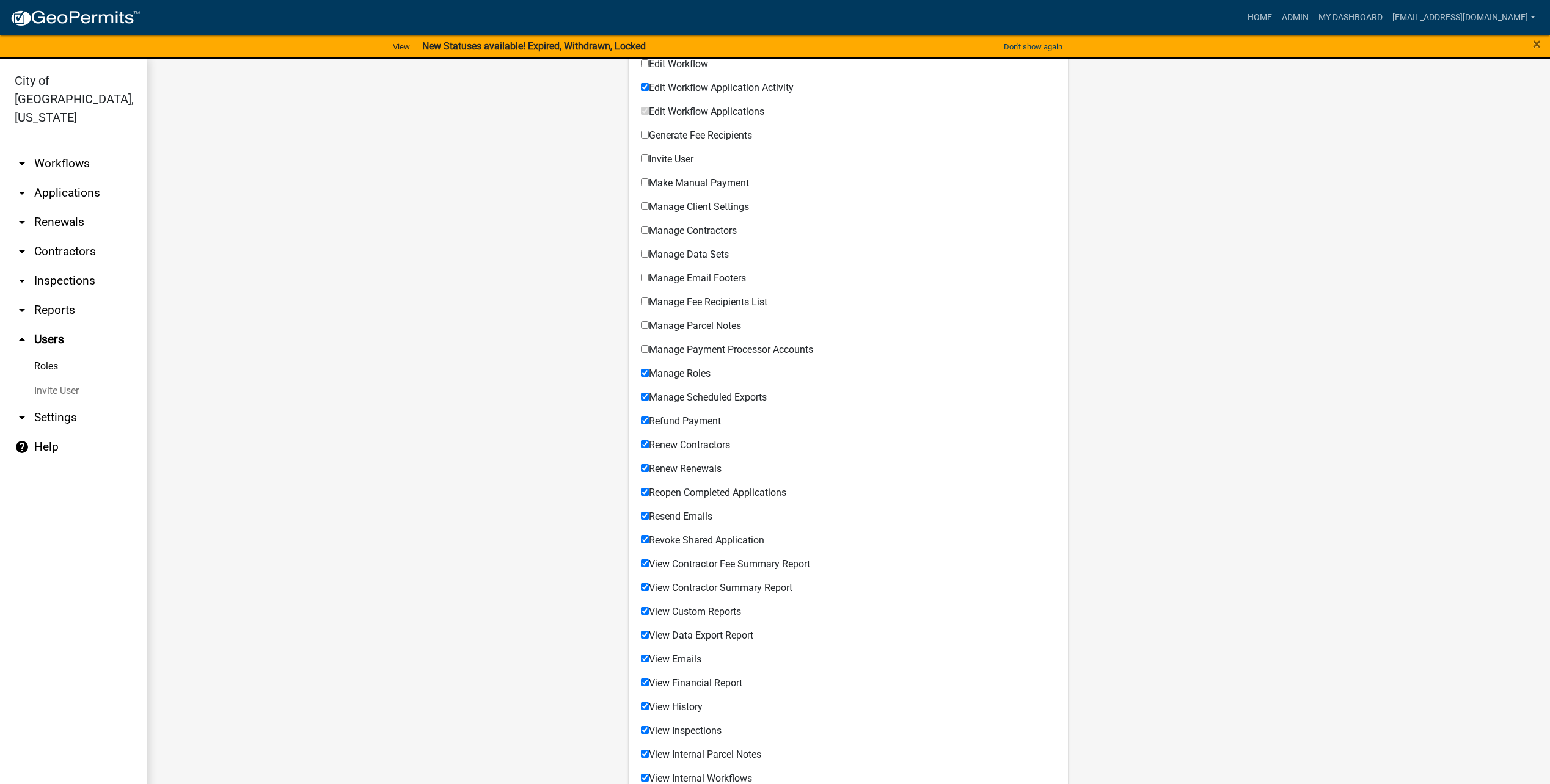
click at [697, 374] on span "Manage Roles" at bounding box center [680, 373] width 62 height 12
click at [649, 374] on input "Manage Roles" at bounding box center [645, 372] width 8 height 8
checkbox input "false"
click at [694, 396] on span "Manage Scheduled Exports" at bounding box center [708, 397] width 118 height 12
click at [649, 396] on input "Manage Scheduled Exports" at bounding box center [645, 397] width 8 height 8
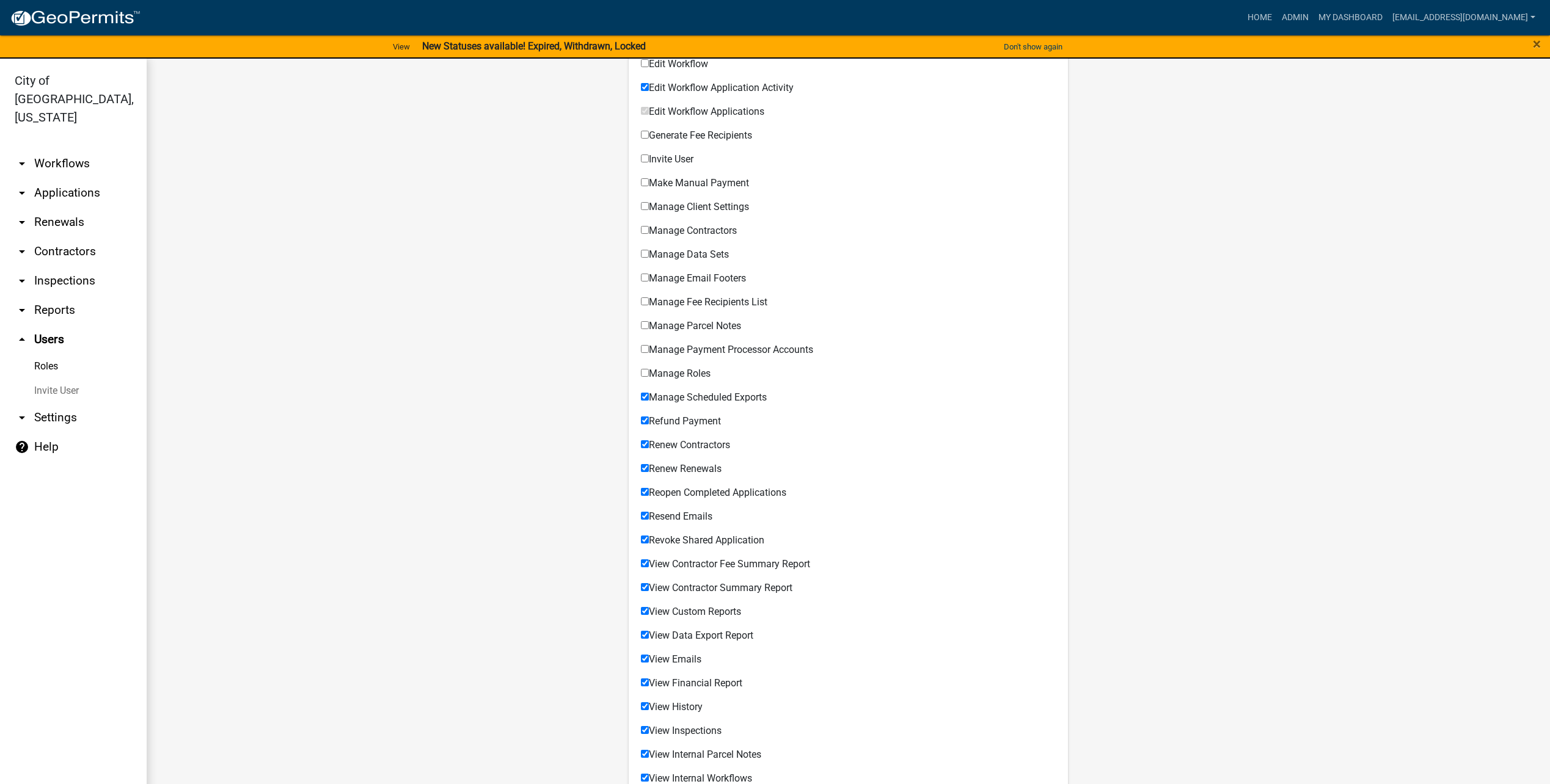
checkbox input "false"
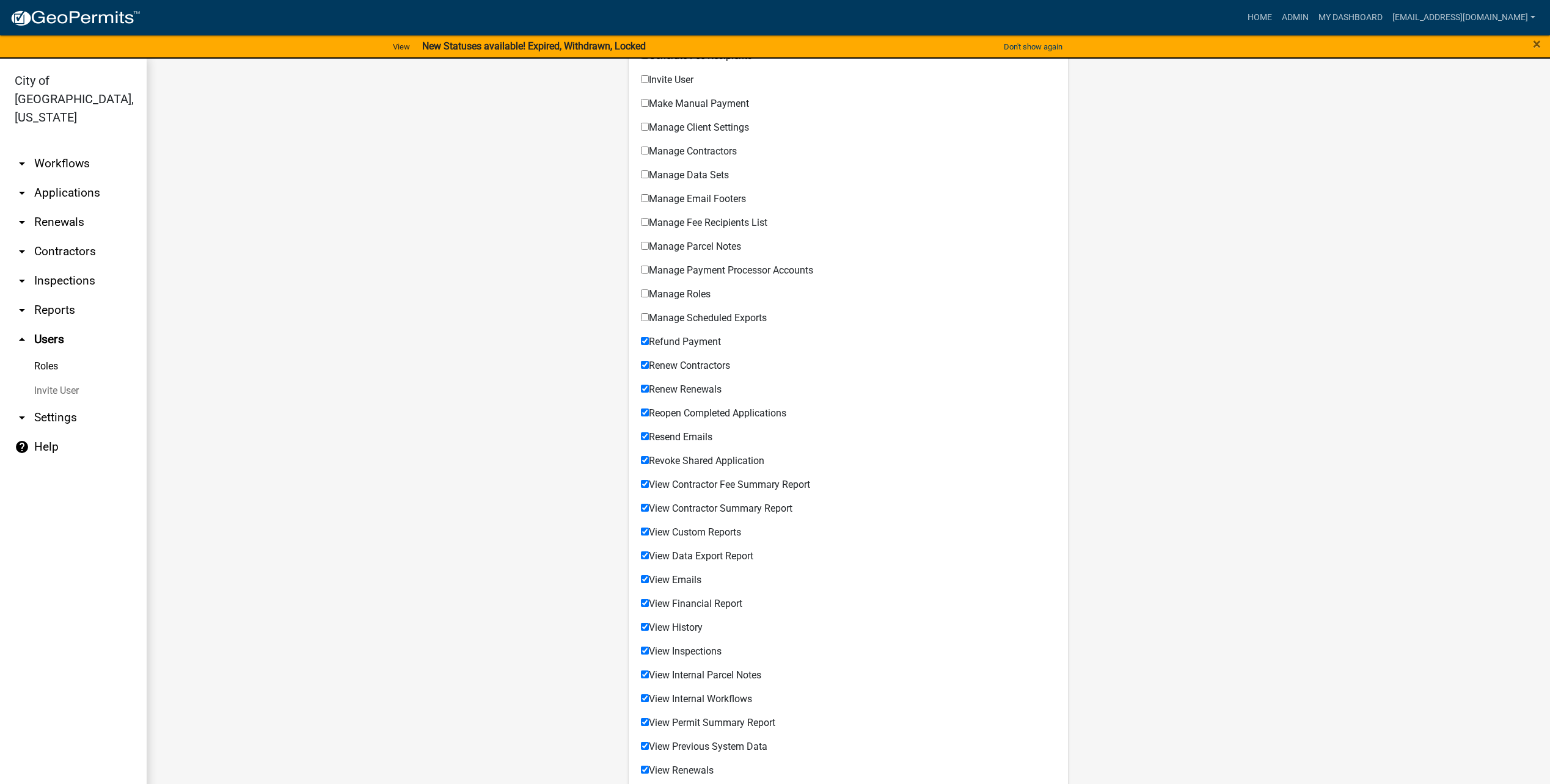
scroll to position [550, 0]
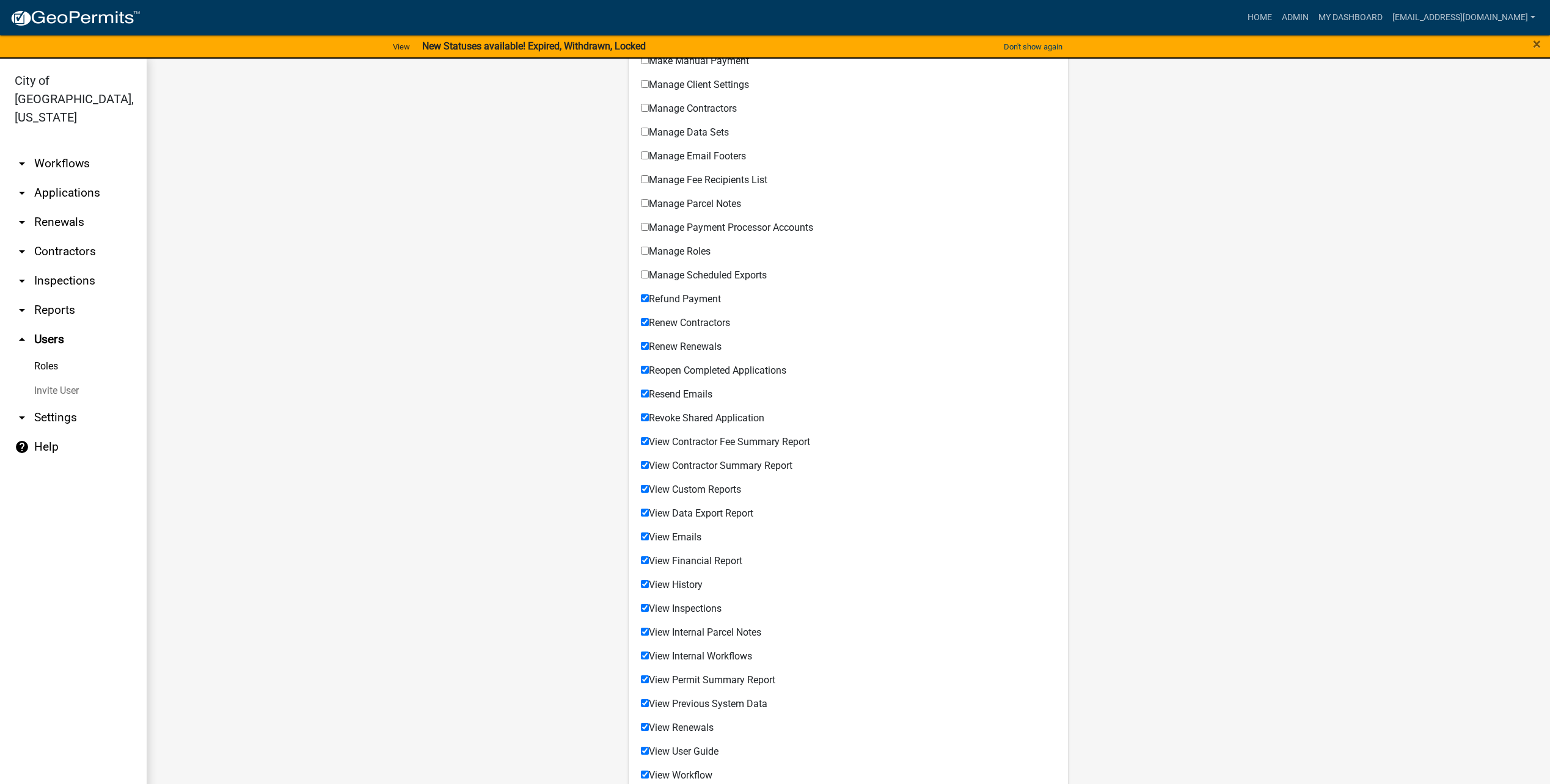
click at [709, 297] on span "Refund Payment" at bounding box center [685, 299] width 72 height 12
click at [649, 297] on input "Refund Payment" at bounding box center [645, 298] width 8 height 8
checkbox input "false"
click at [706, 326] on span "Renew Contractors" at bounding box center [689, 322] width 81 height 12
click at [649, 326] on input "Renew Contractors" at bounding box center [645, 322] width 8 height 8
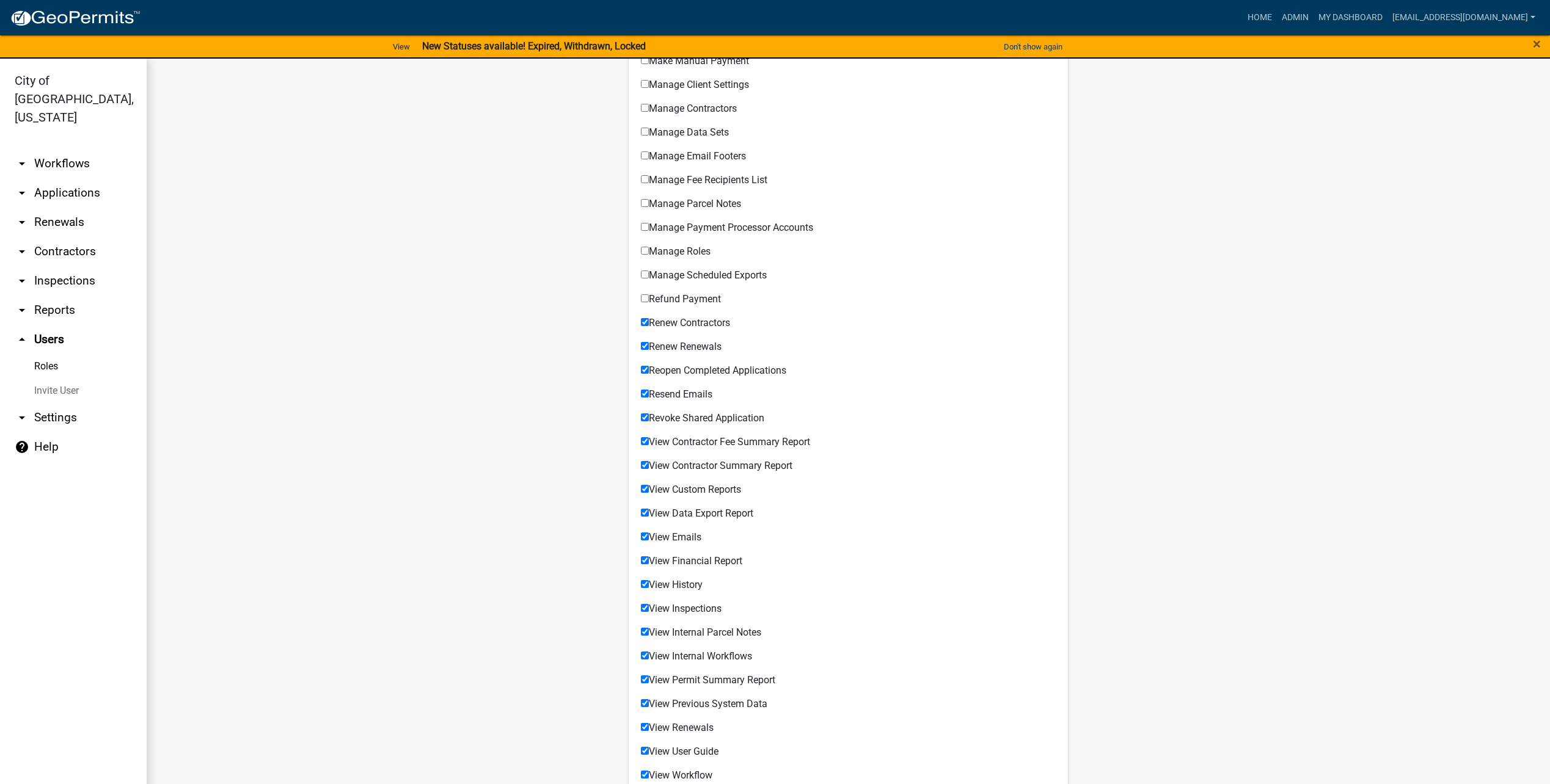
checkbox input "false"
click at [702, 349] on span "Renew Renewals" at bounding box center [685, 346] width 73 height 12
click at [649, 349] on input "Renew Renewals" at bounding box center [645, 346] width 8 height 8
checkbox input "false"
click at [707, 374] on span "Reopen Completed Applications" at bounding box center [718, 370] width 138 height 12
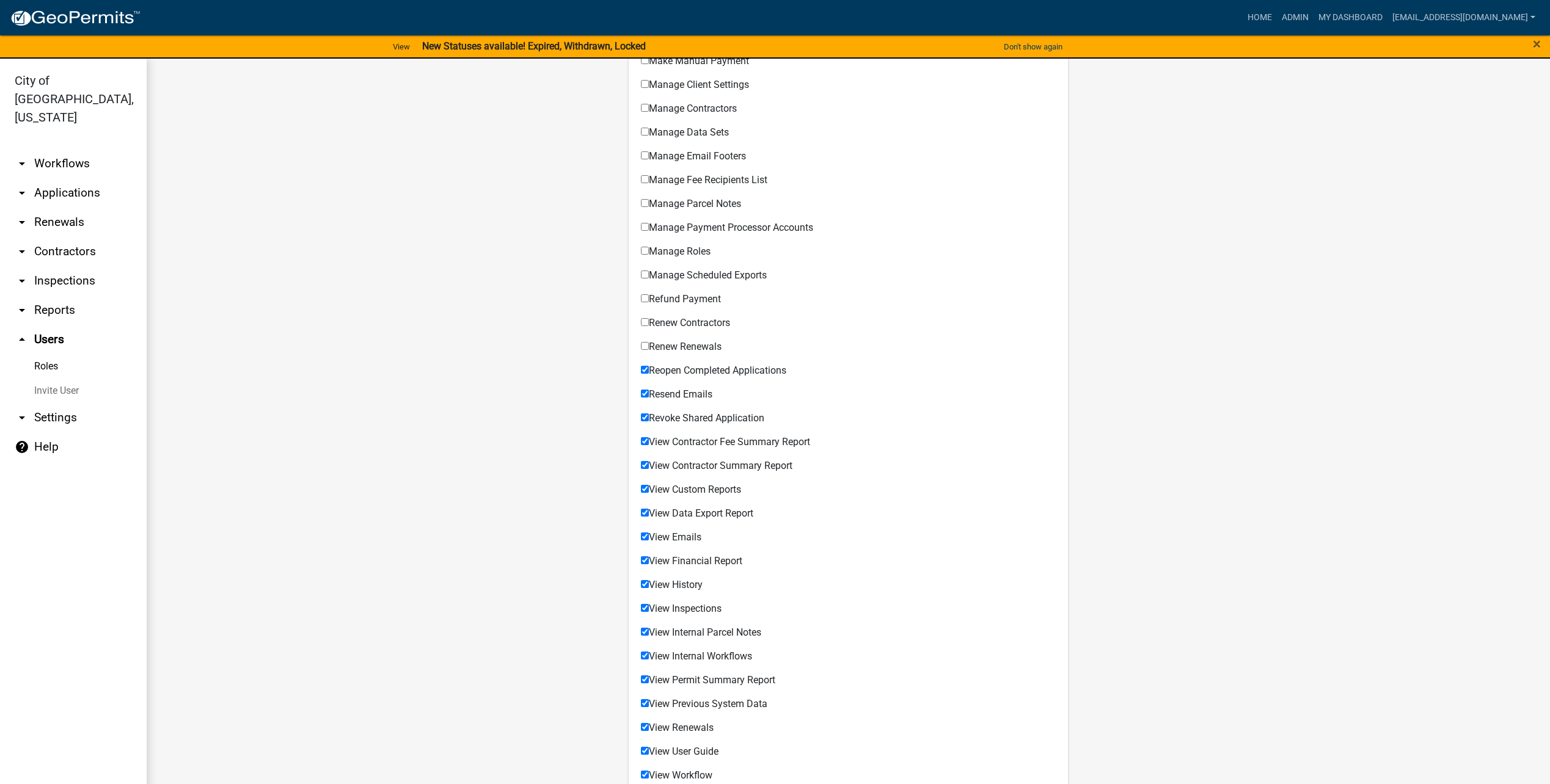
click at [649, 374] on input "Reopen Completed Applications" at bounding box center [645, 369] width 8 height 8
checkbox input "false"
drag, startPoint x: 707, startPoint y: 416, endPoint x: 707, endPoint y: 435, distance: 19.0
click at [707, 416] on span "Revoke Shared Application" at bounding box center [707, 418] width 115 height 12
click at [649, 416] on input "Revoke Shared Application" at bounding box center [645, 417] width 8 height 8
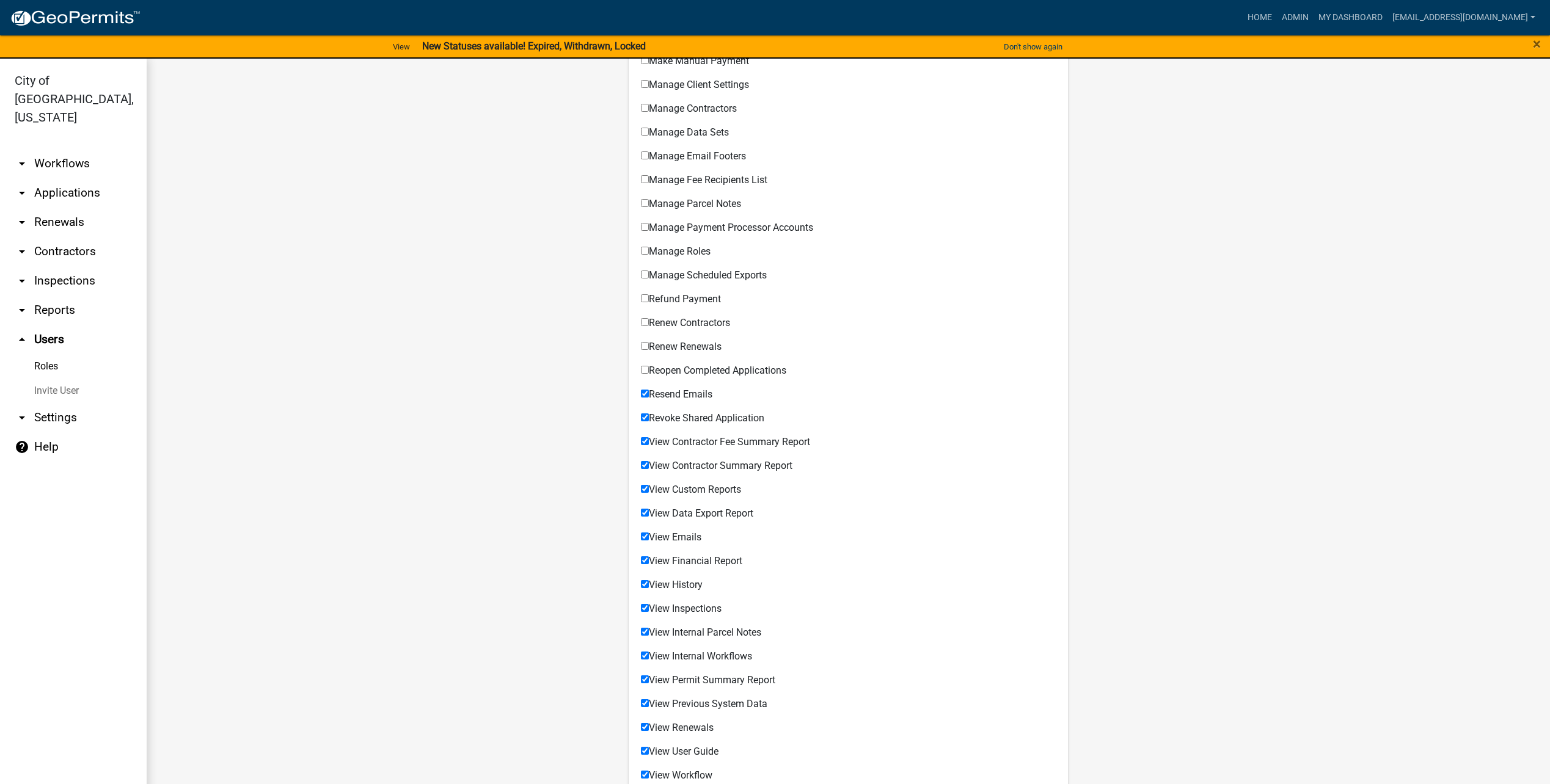
checkbox input "false"
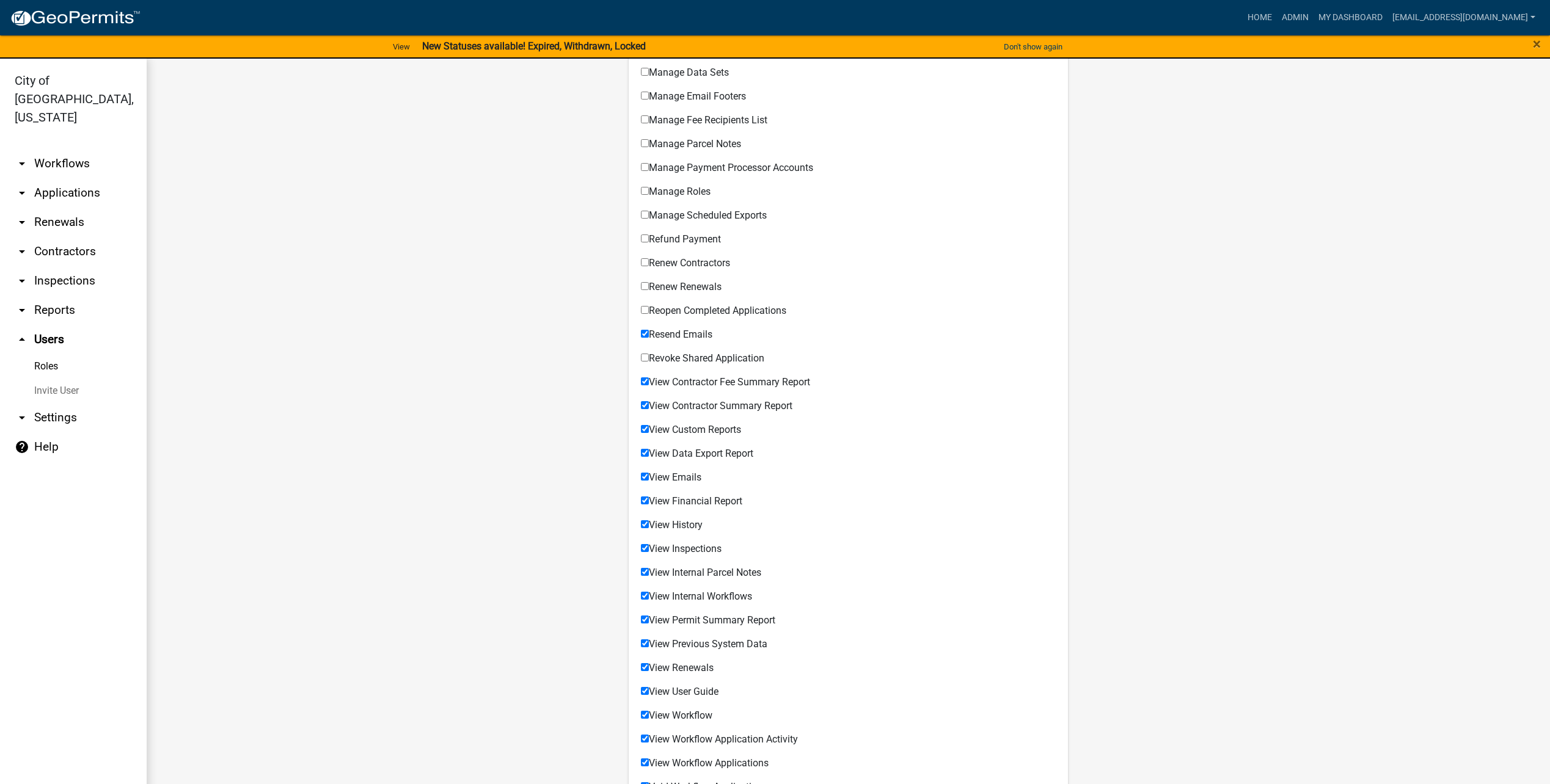
scroll to position [610, 0]
click at [673, 379] on span "View Contractor Fee Summary Report" at bounding box center [730, 381] width 161 height 12
click at [649, 379] on input "View Contractor Fee Summary Report" at bounding box center [645, 380] width 8 height 8
checkbox input "false"
click at [668, 399] on span "View Contractor Summary Report" at bounding box center [721, 404] width 144 height 12
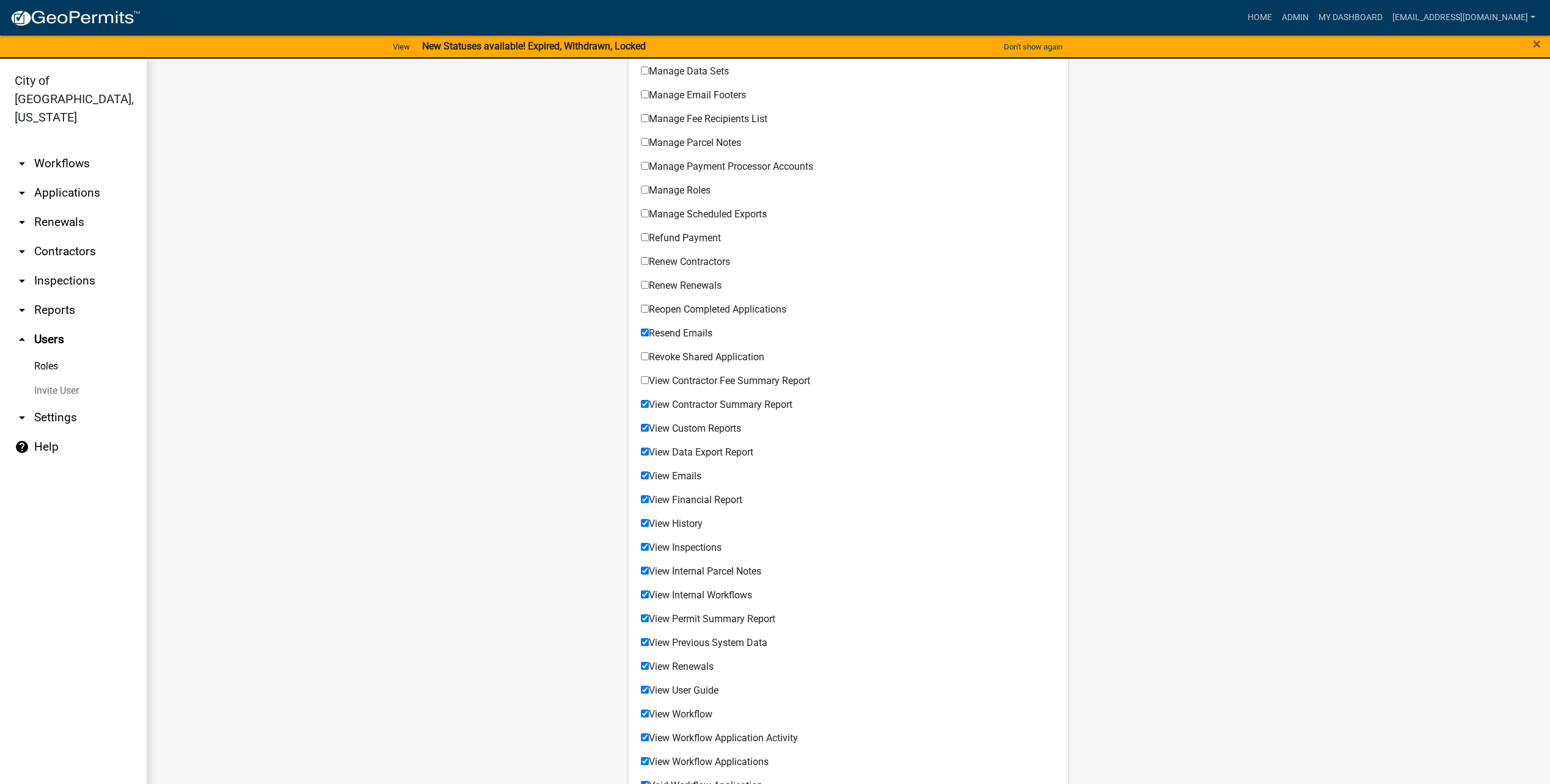
click at [649, 400] on input "View Contractor Summary Report" at bounding box center [645, 403] width 8 height 8
checkbox input "false"
click at [670, 428] on span "View Custom Reports" at bounding box center [695, 428] width 92 height 12
click at [649, 428] on input "View Custom Reports" at bounding box center [645, 428] width 8 height 8
checkbox input "false"
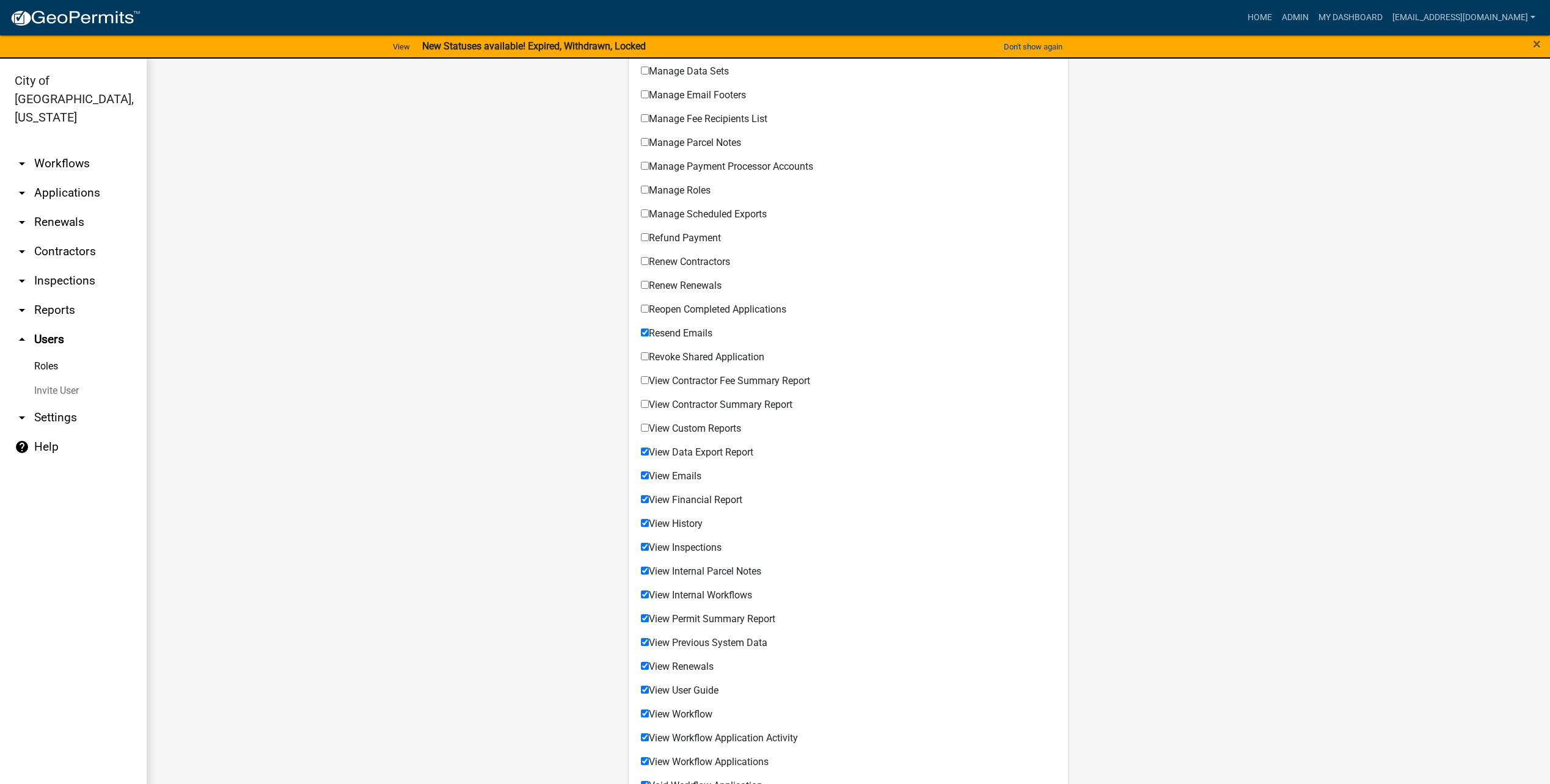
click at [700, 448] on span "View Data Export Report" at bounding box center [701, 452] width 105 height 12
click at [649, 448] on input "View Data Export Report" at bounding box center [645, 451] width 8 height 8
checkbox input "false"
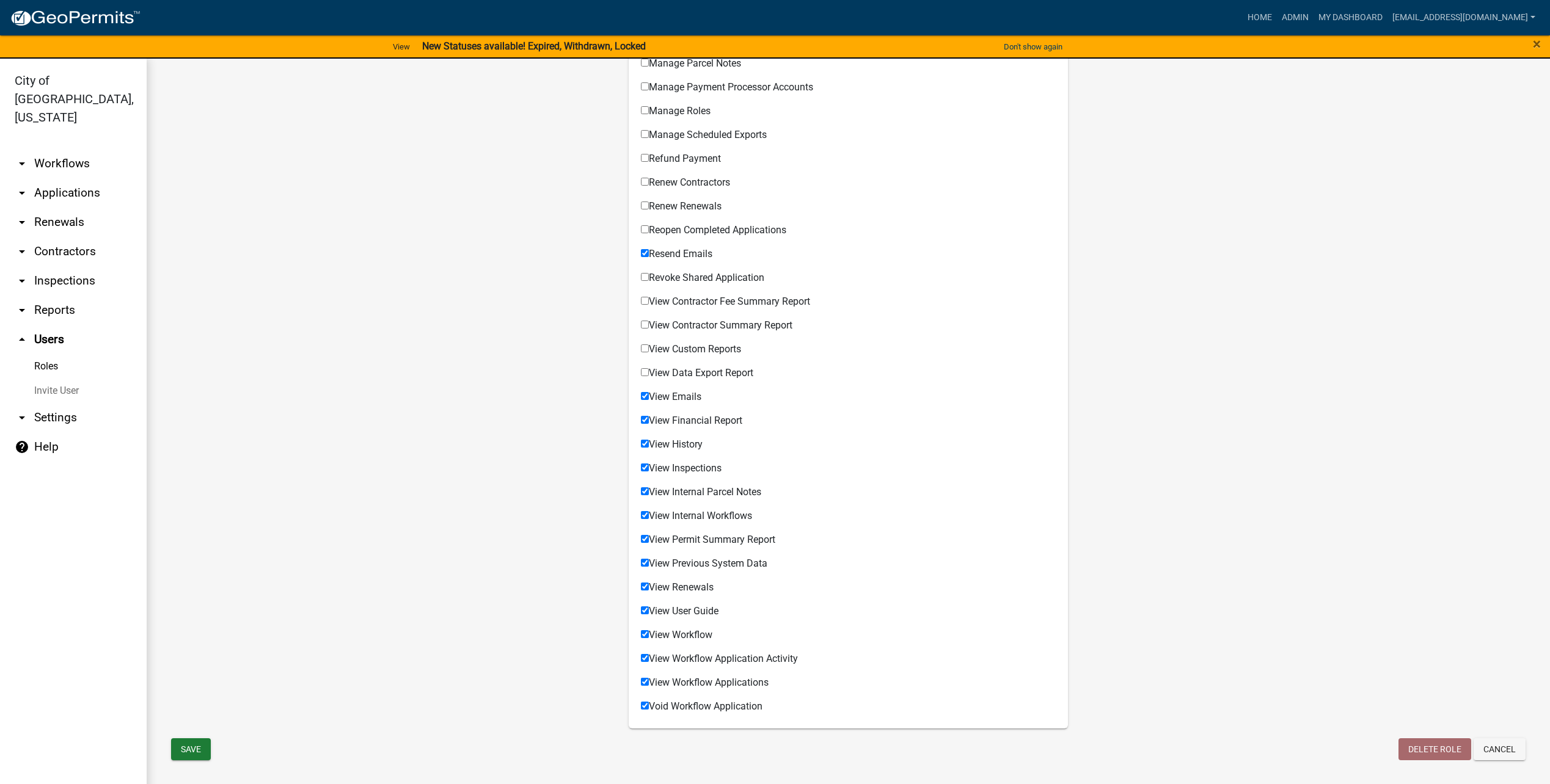
click at [712, 423] on span "View Financial Report" at bounding box center [696, 420] width 94 height 12
click at [649, 423] on input "View Financial Report" at bounding box center [645, 420] width 8 height 8
checkbox input "false"
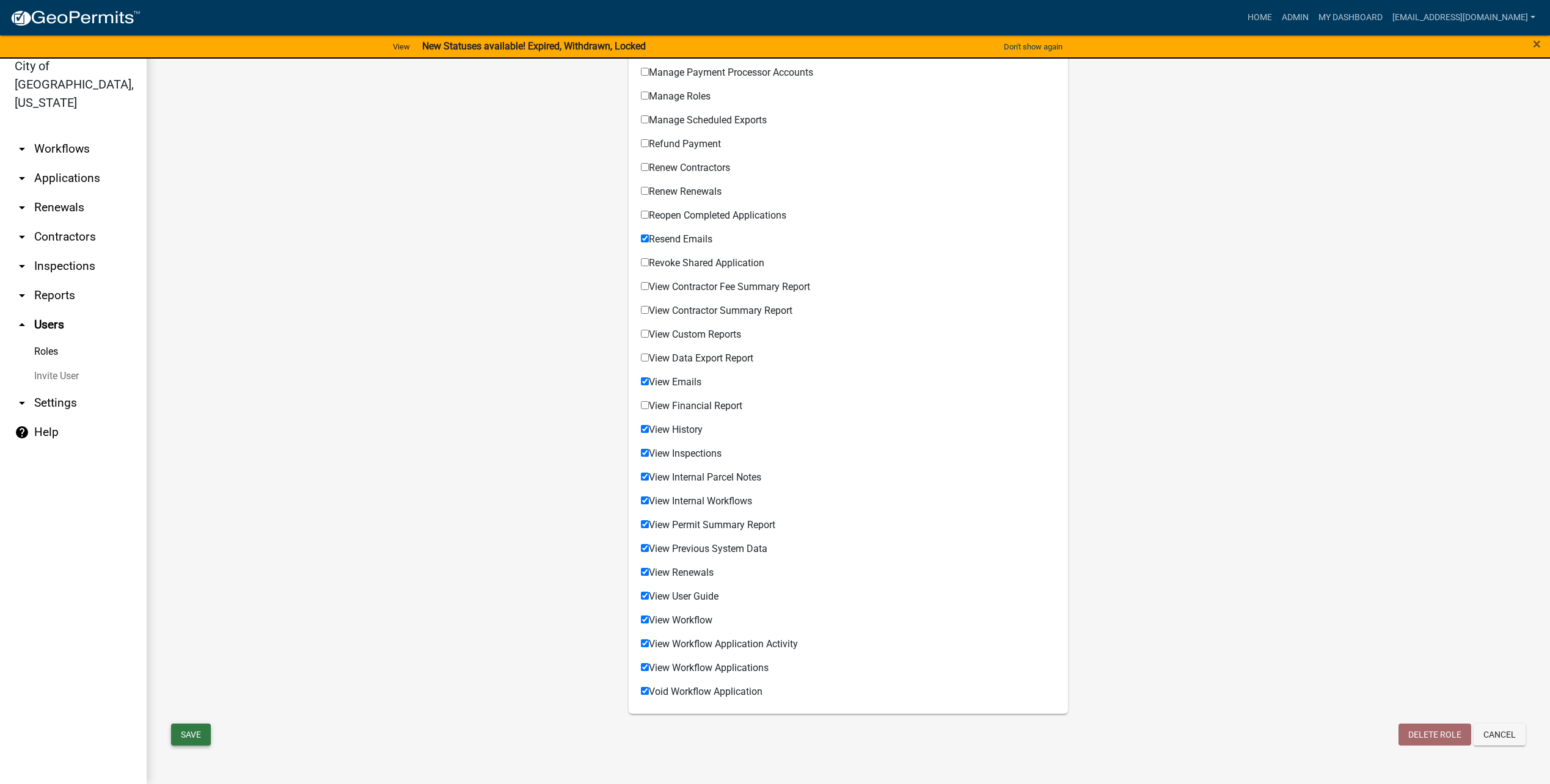
click at [189, 733] on button "Save" at bounding box center [191, 734] width 40 height 22
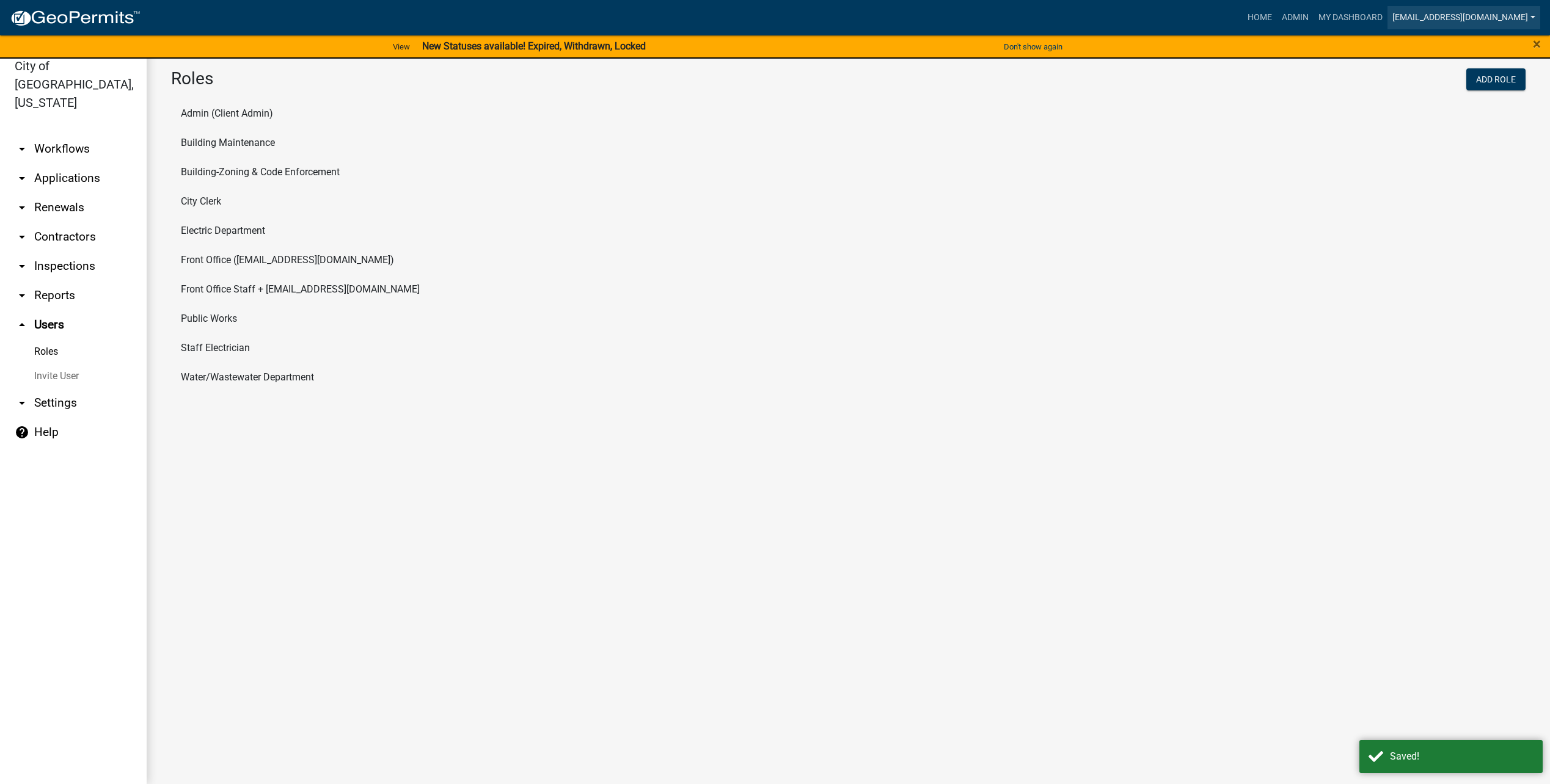
click at [1468, 9] on link "[EMAIL_ADDRESS][DOMAIN_NAME]" at bounding box center [1464, 17] width 153 height 23
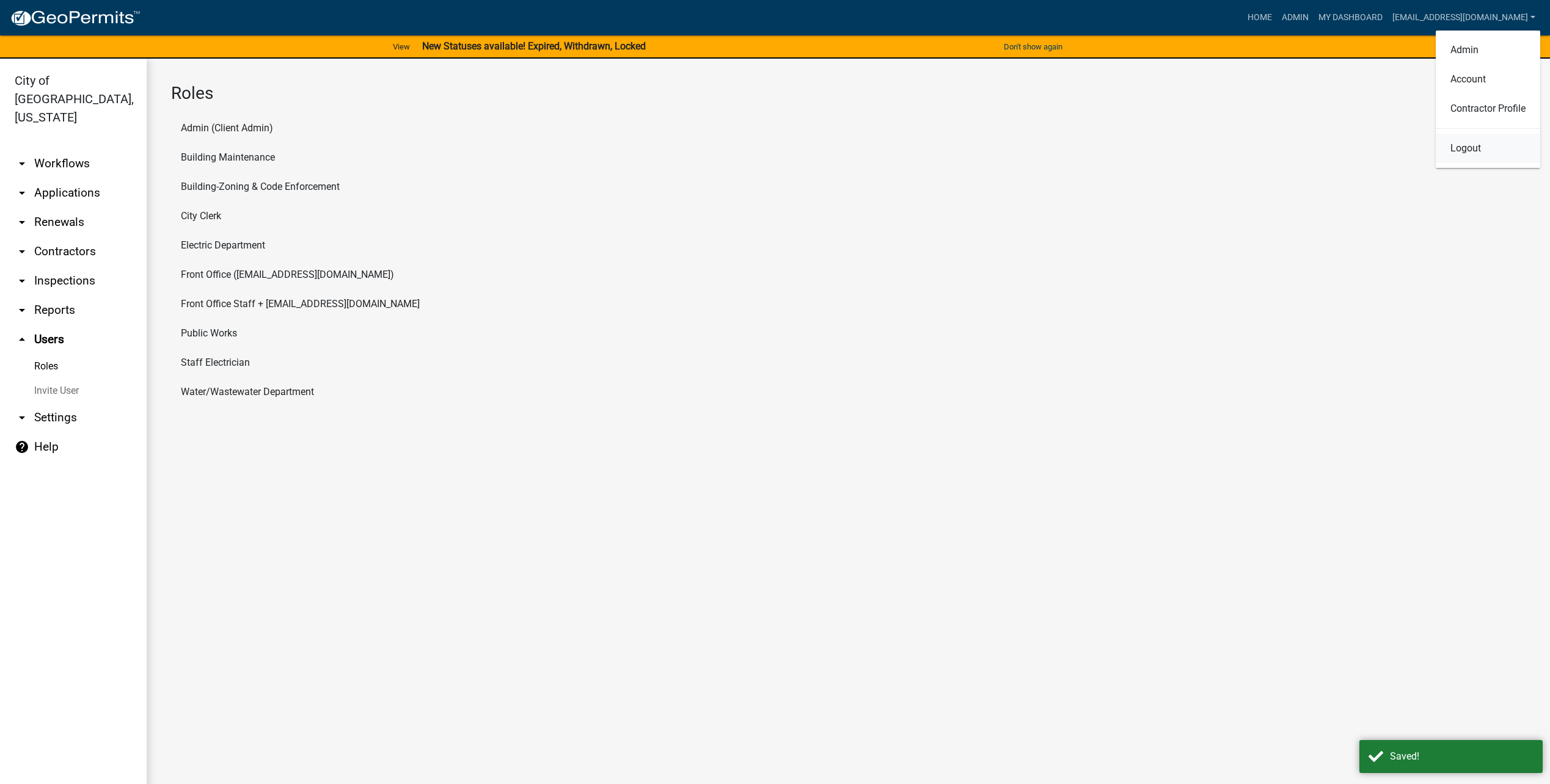
click at [1478, 151] on link "Logout" at bounding box center [1488, 148] width 105 height 29
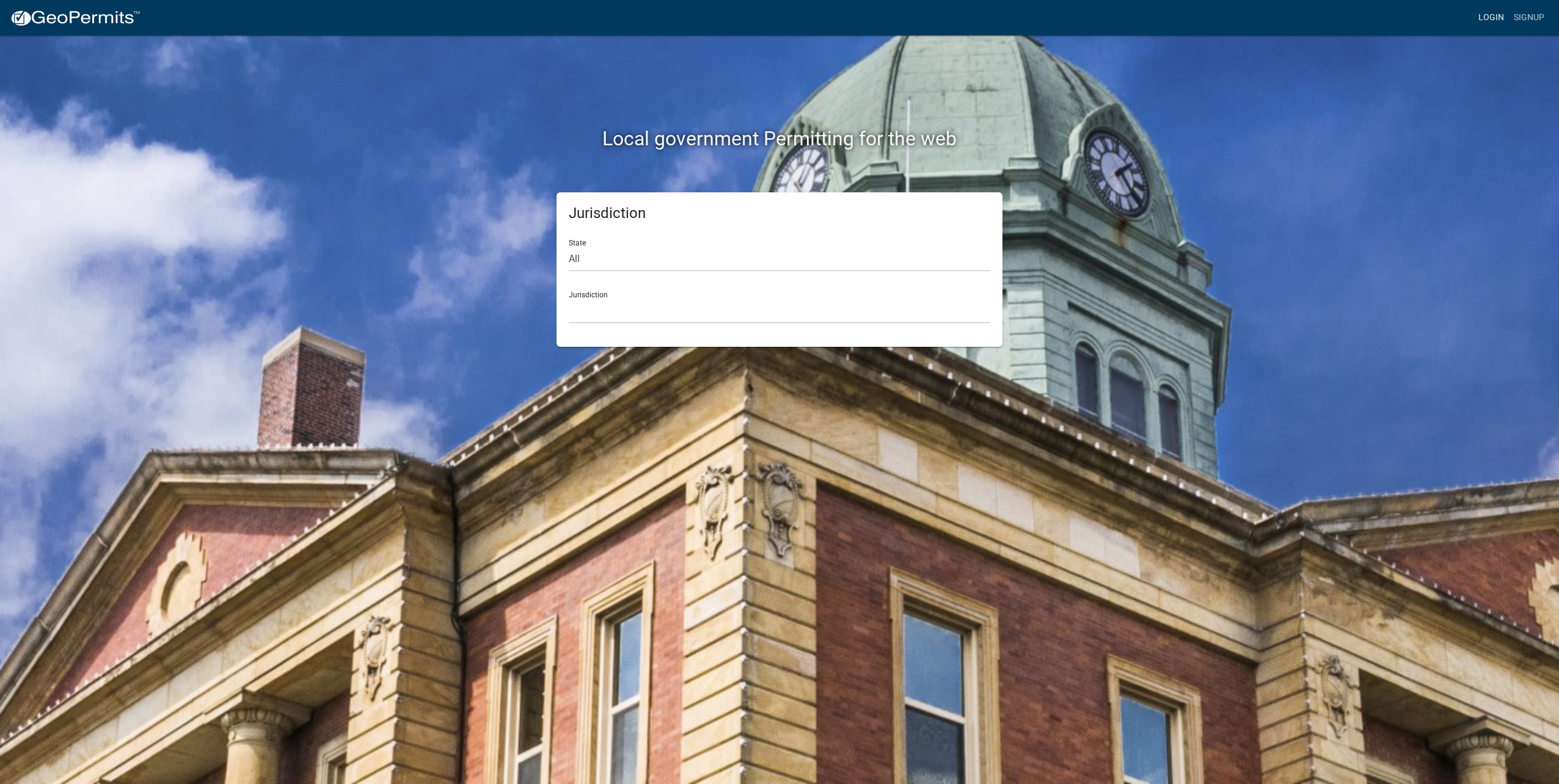
click at [1500, 14] on link "Login" at bounding box center [1491, 17] width 35 height 23
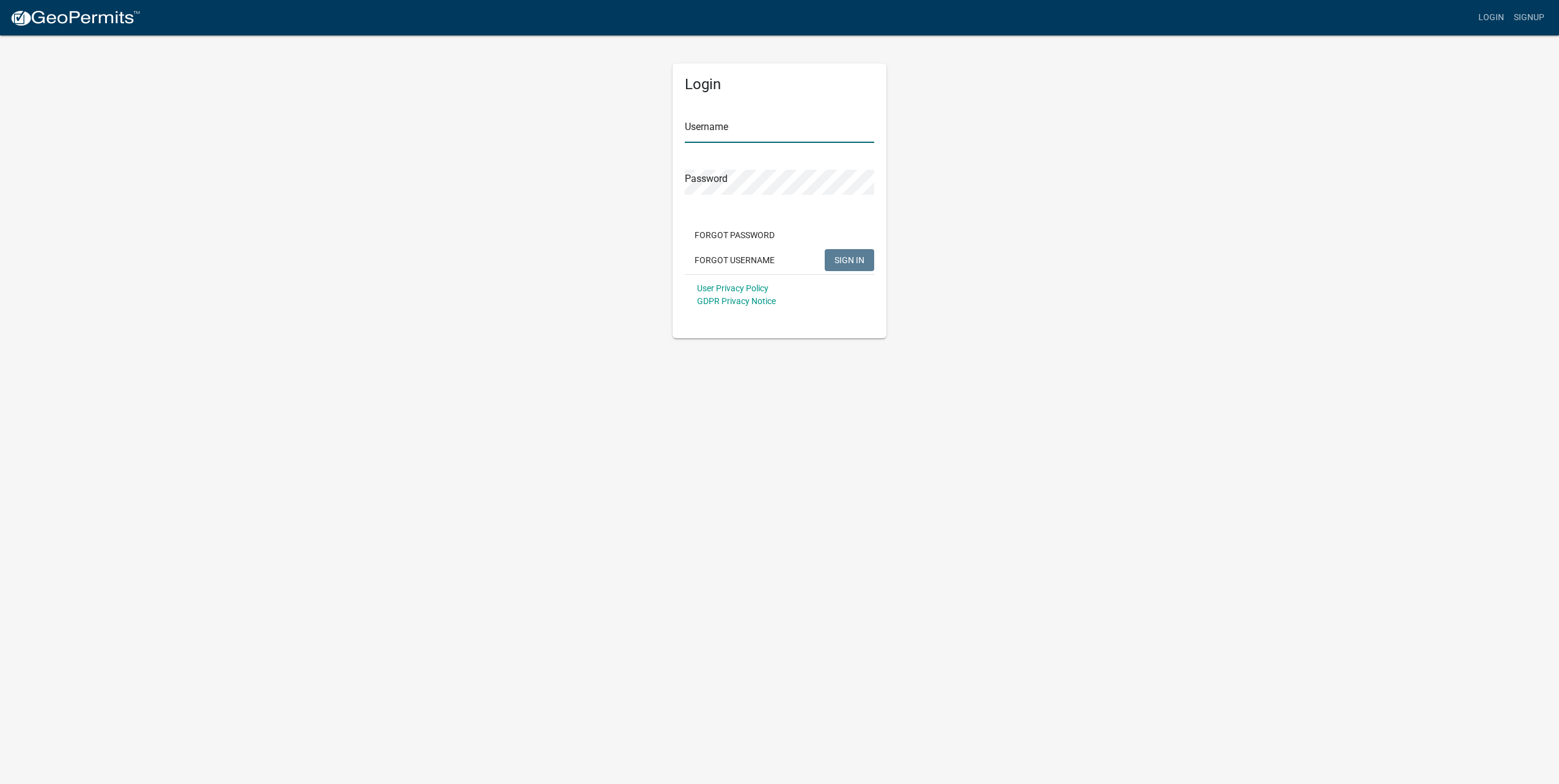
click at [761, 125] on input "Username" at bounding box center [779, 130] width 189 height 25
click at [755, 125] on input "[EMAIL_ADDRESS][DOMAIN_NAME]" at bounding box center [779, 130] width 189 height 25
type input "[EMAIL_ADDRESS][DOMAIN_NAME]"
click at [854, 260] on span "SIGN IN" at bounding box center [849, 260] width 30 height 10
